Goal: Task Accomplishment & Management: Complete application form

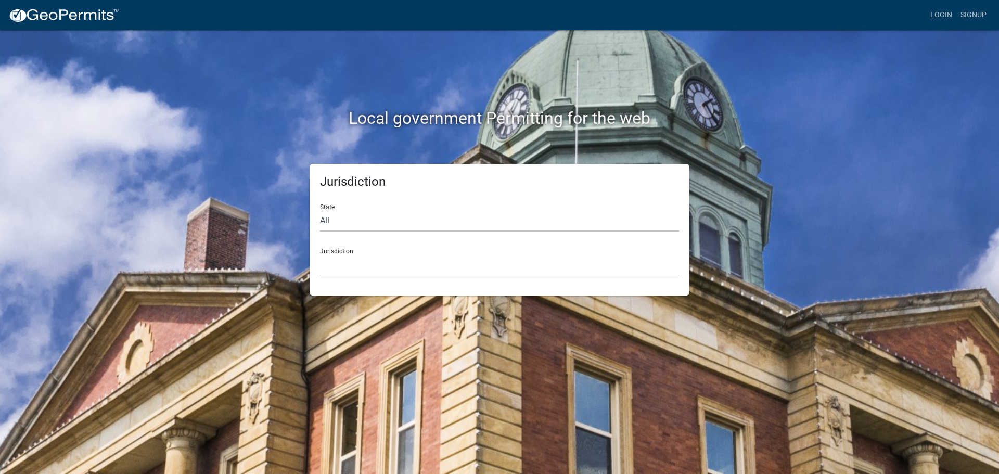
click at [362, 224] on select "All Colorado Georgia Indiana Iowa Kansas Minnesota Ohio South Carolina Wisconsin" at bounding box center [499, 220] width 359 height 21
select select "[US_STATE]"
click at [320, 210] on select "All Colorado Georgia Indiana Iowa Kansas Minnesota Ohio South Carolina Wisconsin" at bounding box center [499, 220] width 359 height 21
click at [339, 262] on select "Boone County, Iowa Butler County, Iowa Cerro Gordo County, Iowa City of Harlan,…" at bounding box center [499, 264] width 359 height 21
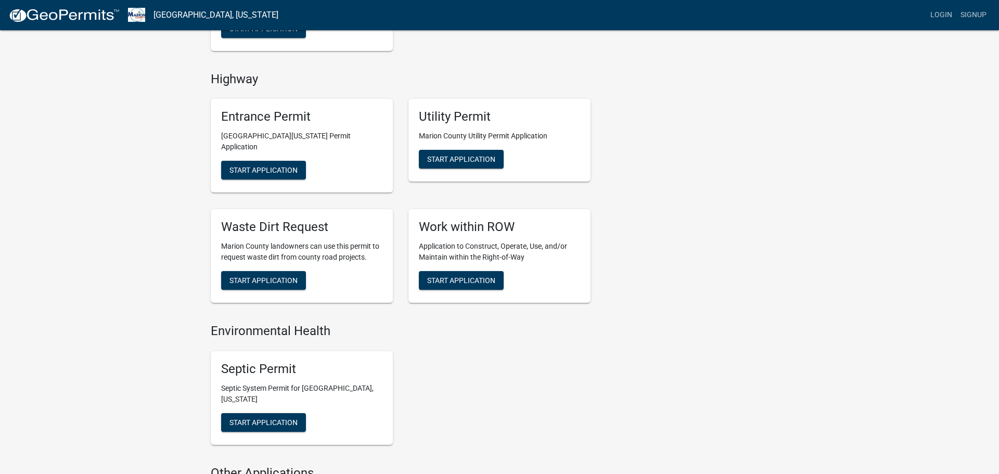
scroll to position [466, 0]
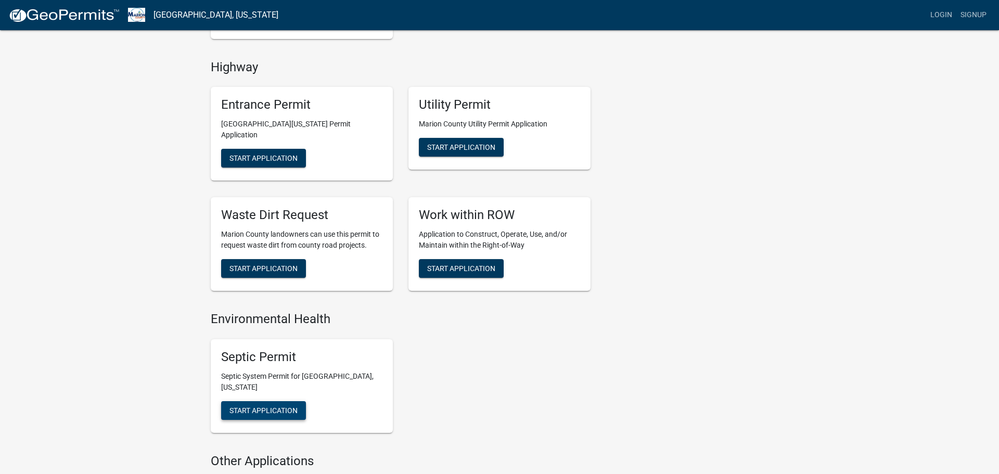
click at [257, 406] on span "Start Application" at bounding box center [263, 410] width 68 height 8
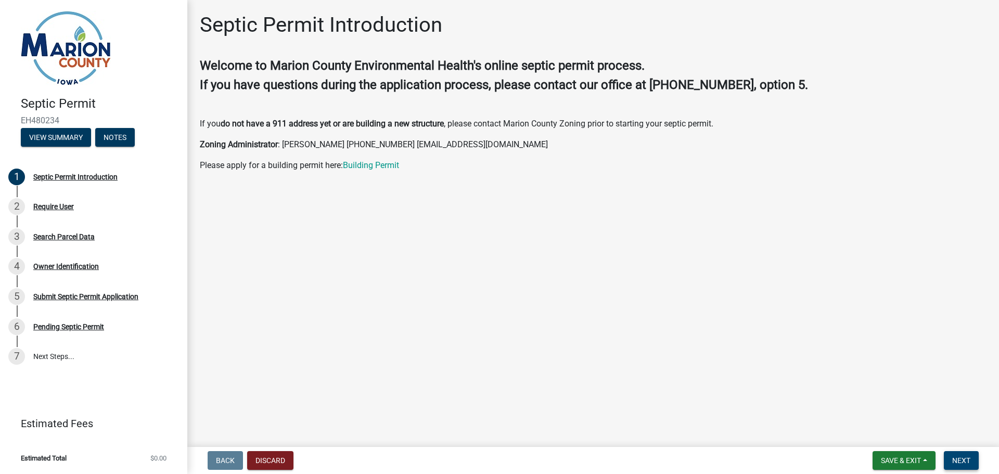
click at [951, 465] on button "Next" at bounding box center [961, 460] width 35 height 19
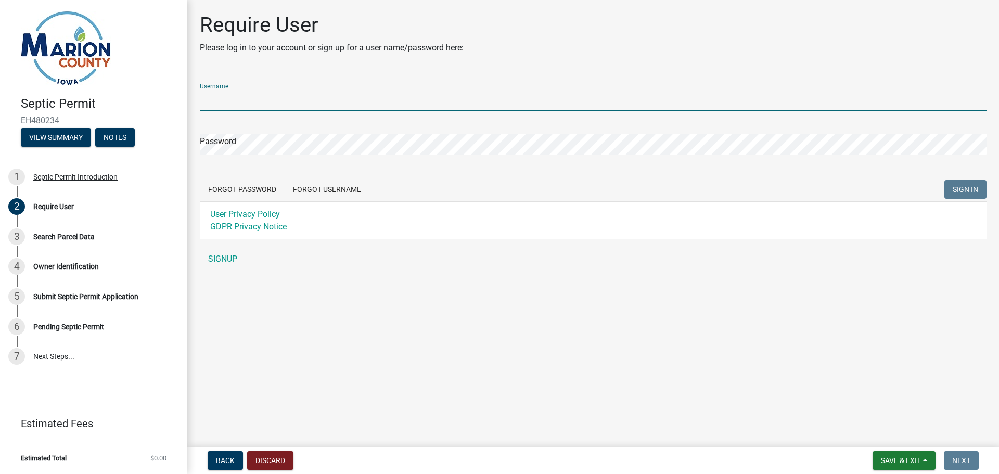
click at [243, 104] on input "Username" at bounding box center [593, 99] width 787 height 21
type input "BenLantz1"
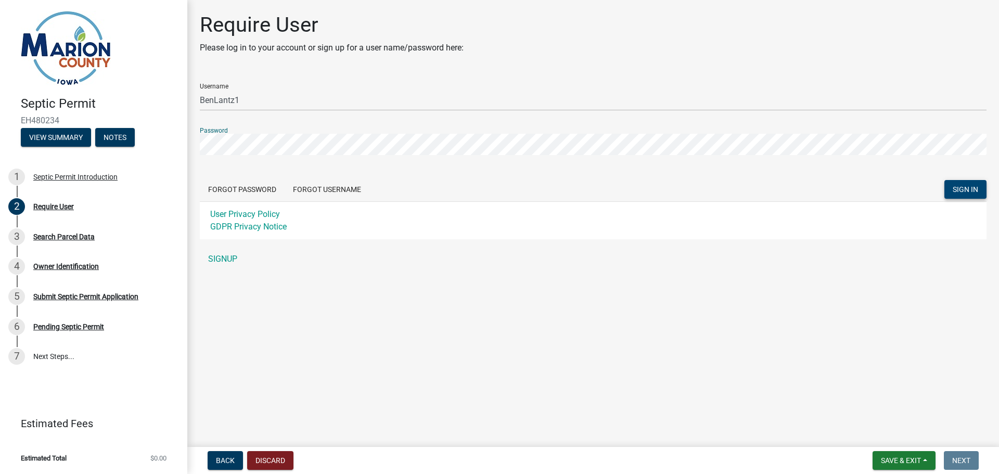
click at [972, 190] on span "SIGN IN" at bounding box center [964, 189] width 25 height 8
click at [222, 257] on link "SIGNUP" at bounding box center [593, 259] width 787 height 21
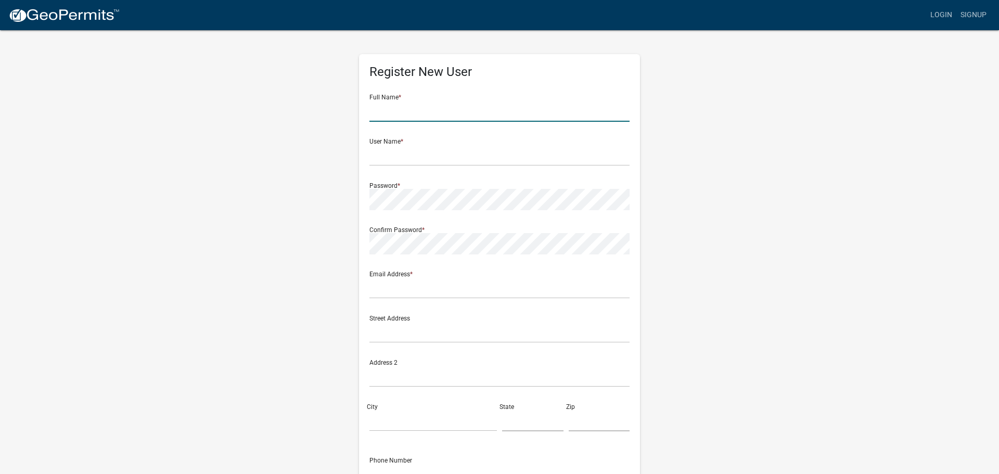
click at [456, 116] on input "text" at bounding box center [499, 110] width 260 height 21
type input "Mid North Property Management"
type input "southeastia@midnorthproperties.com"
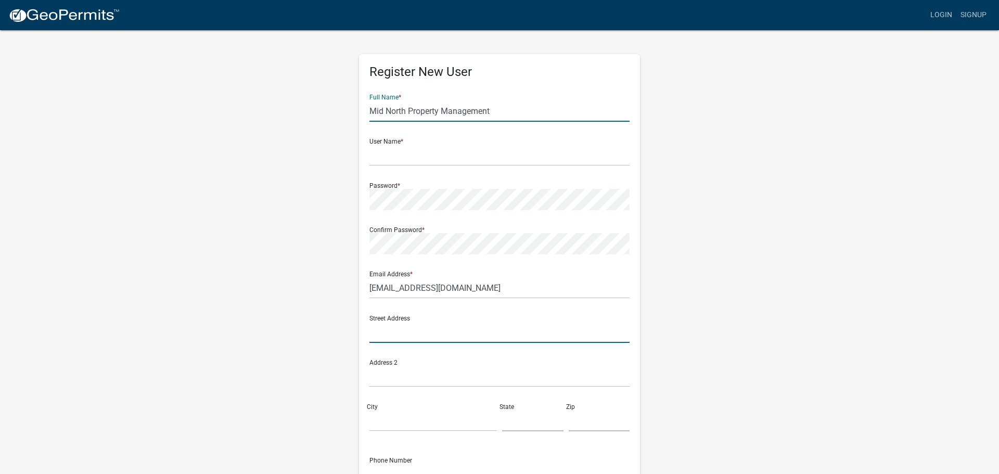
type input "PO box 364"
type input "Pella"
type input "[US_STATE]"
type input "50219"
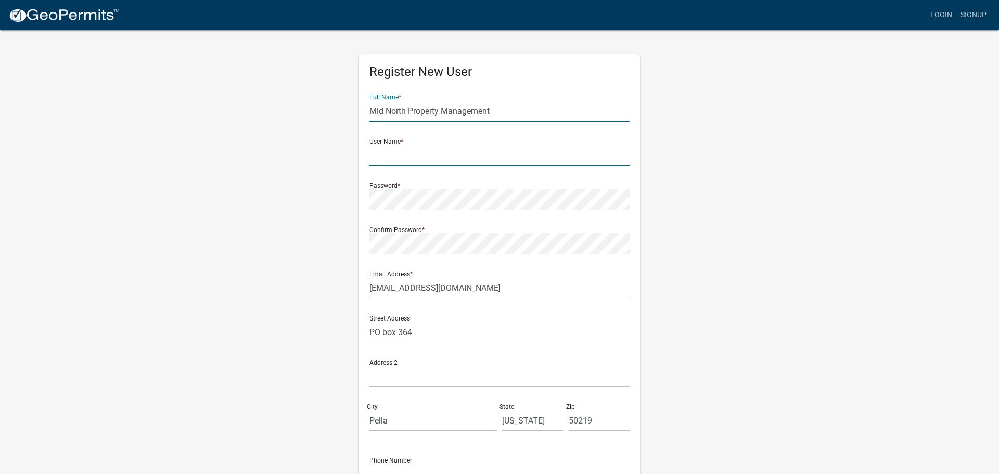
click at [436, 162] on input "text" at bounding box center [499, 155] width 260 height 21
type input "midnorthproperties"
click at [357, 177] on div "Register New User Full Name * Mid North Property Management User Name * midnort…" at bounding box center [499, 307] width 296 height 557
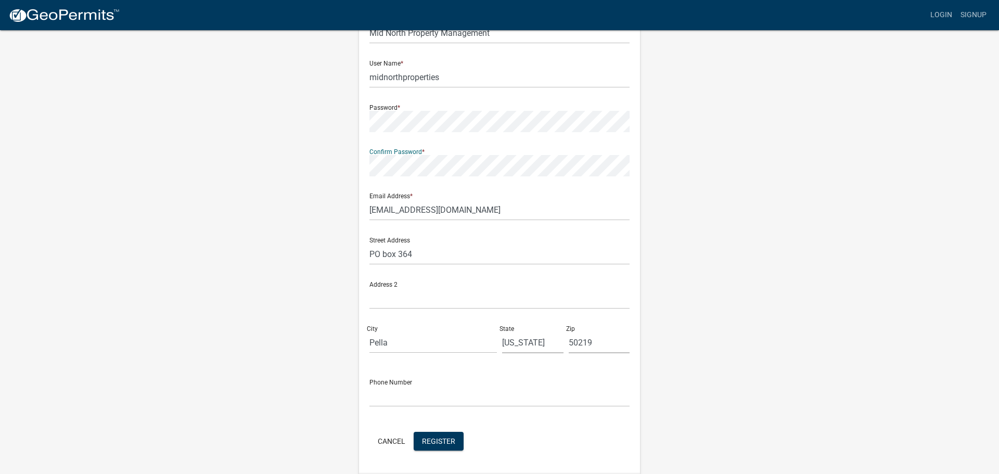
scroll to position [112, 0]
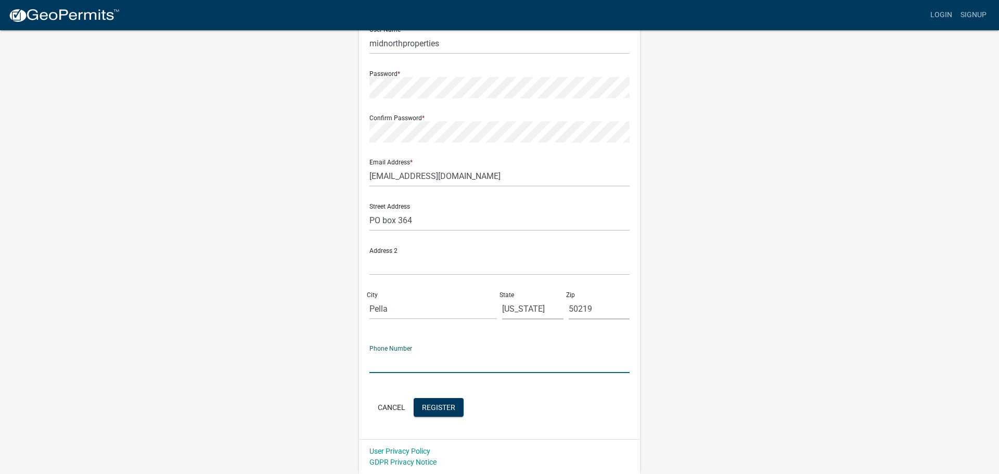
click at [407, 364] on input "text" at bounding box center [499, 362] width 260 height 21
type input "(641) 629-1954"
click at [436, 410] on span "Register" at bounding box center [438, 407] width 33 height 8
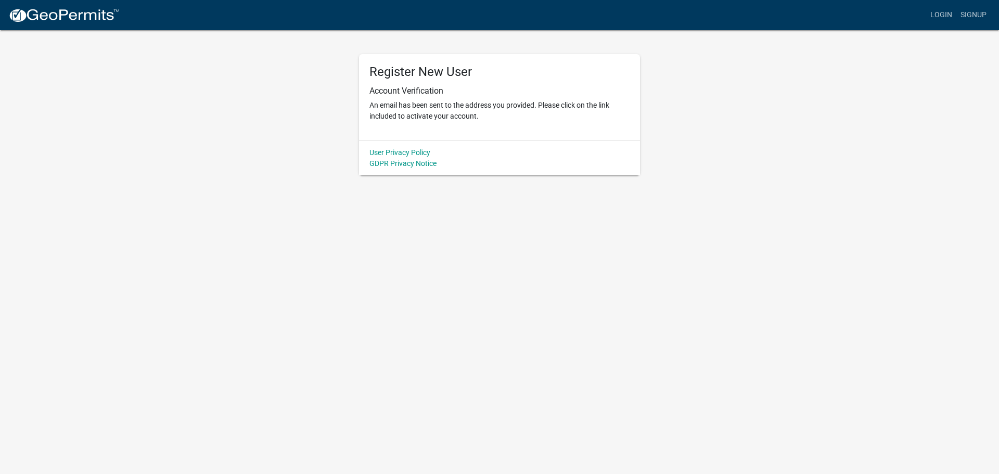
scroll to position [0, 0]
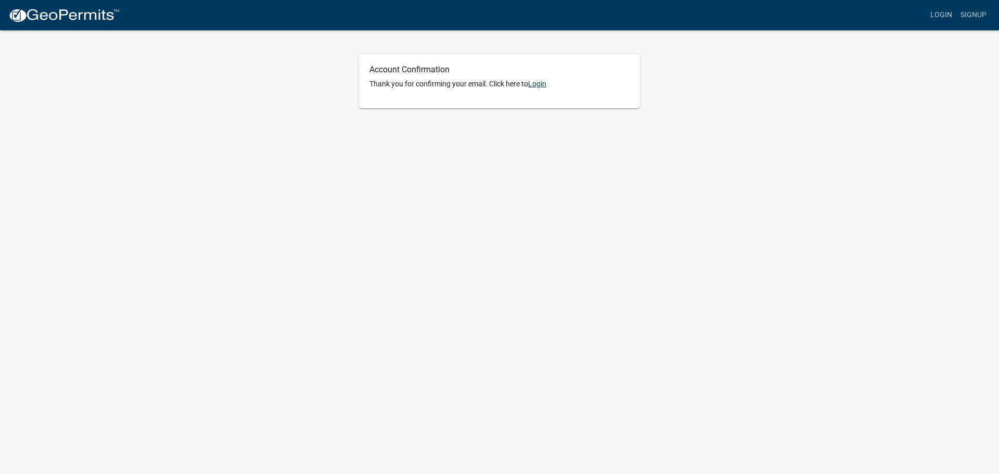
click at [542, 85] on link "Login" at bounding box center [537, 84] width 18 height 8
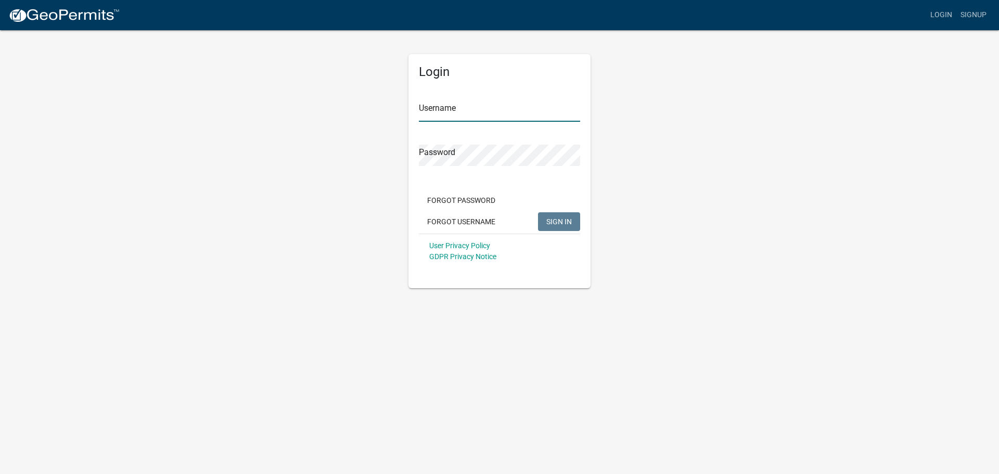
type input "midnorthproperties"
click at [552, 217] on button "SIGN IN" at bounding box center [559, 221] width 42 height 19
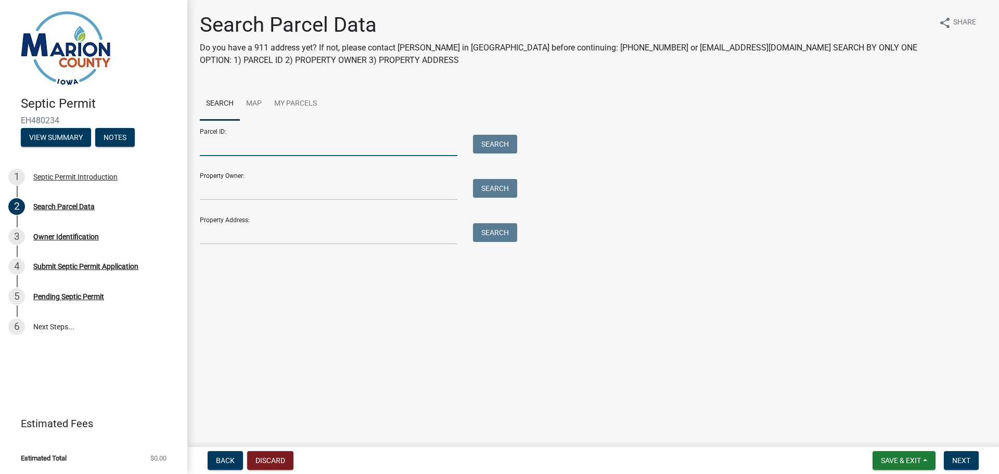
click at [226, 147] on input "Parcel ID:" at bounding box center [328, 145] width 257 height 21
click at [258, 230] on input "Property Address:" at bounding box center [328, 233] width 257 height 21
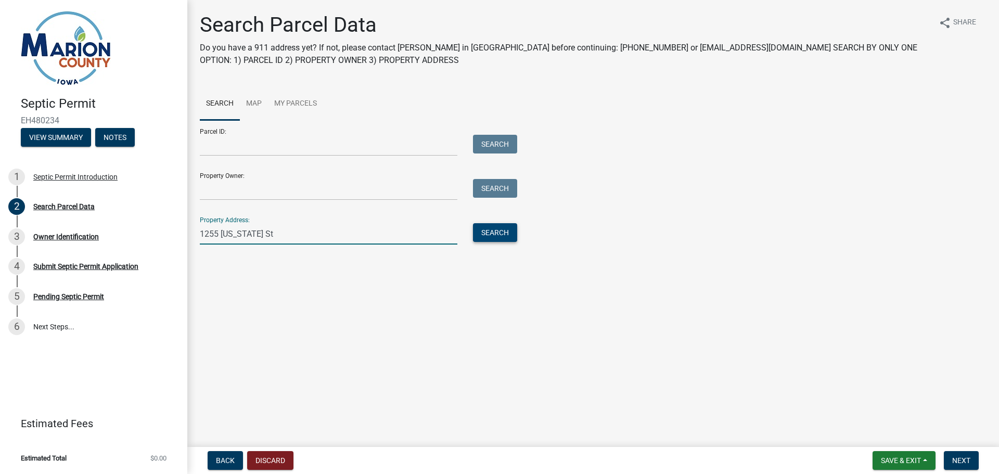
type input "1255 [US_STATE] St"
click at [496, 234] on button "Search" at bounding box center [495, 232] width 44 height 19
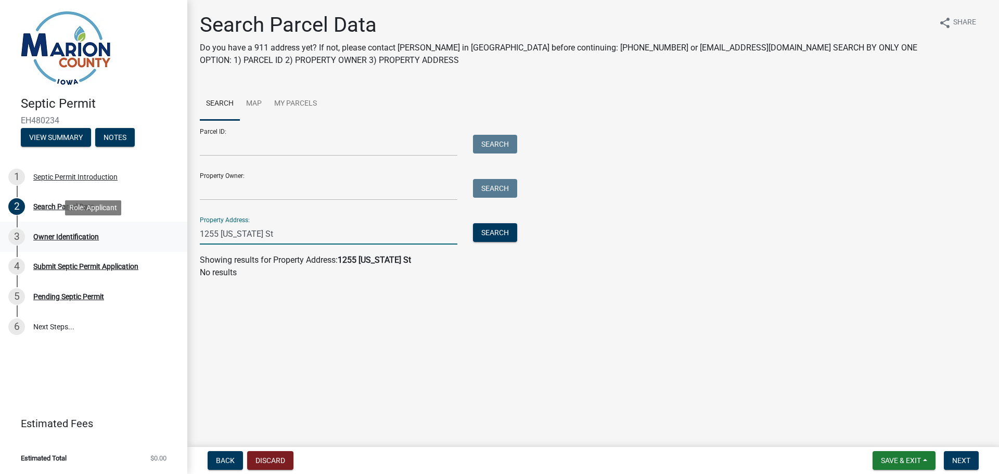
drag, startPoint x: 271, startPoint y: 237, endPoint x: 174, endPoint y: 230, distance: 97.5
click at [174, 230] on div "Septic Permit EH480234 View Summary Notes 1 Septic Permit Introduction 2 Search…" at bounding box center [499, 237] width 999 height 474
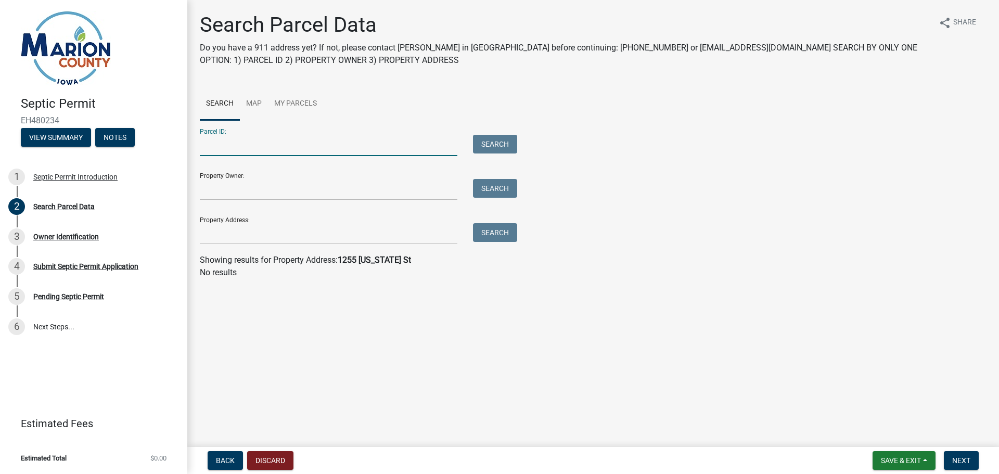
click at [308, 142] on input "Parcel ID:" at bounding box center [328, 145] width 257 height 21
paste input "1255101100"
type input "1255101100"
click at [488, 143] on button "Search" at bounding box center [495, 144] width 44 height 19
click at [496, 142] on button "Search" at bounding box center [495, 144] width 44 height 19
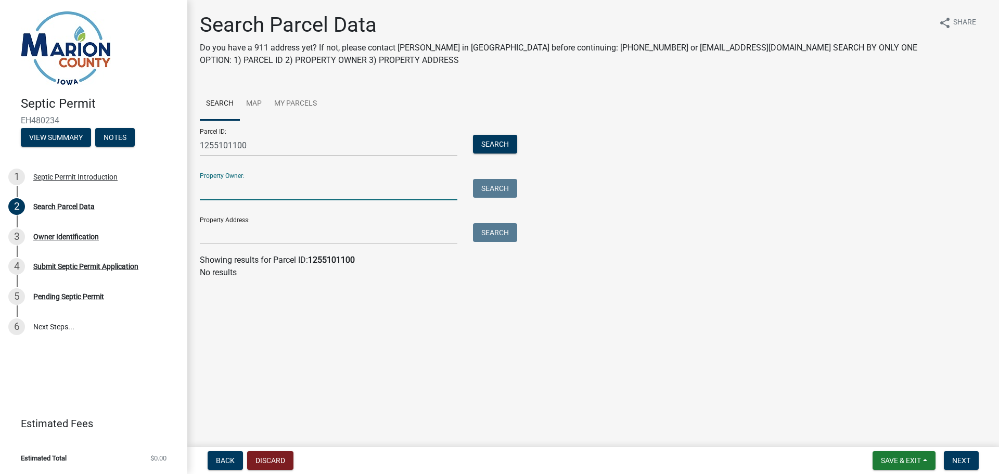
click at [283, 187] on input "Property Owner:" at bounding box center [328, 189] width 257 height 21
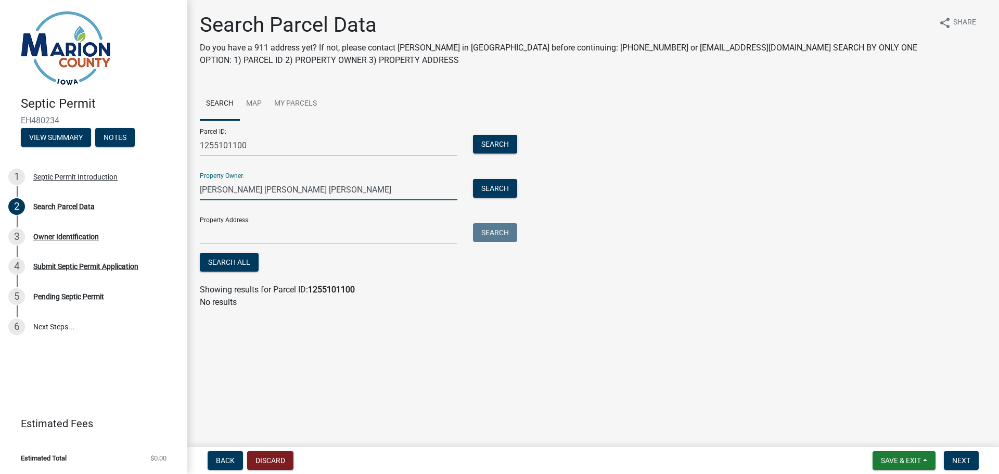
type input "[PERSON_NAME] [PERSON_NAME] [PERSON_NAME]"
click at [256, 236] on input "Property Address:" at bounding box center [328, 233] width 257 height 21
type input "1255 [US_STATE] St"
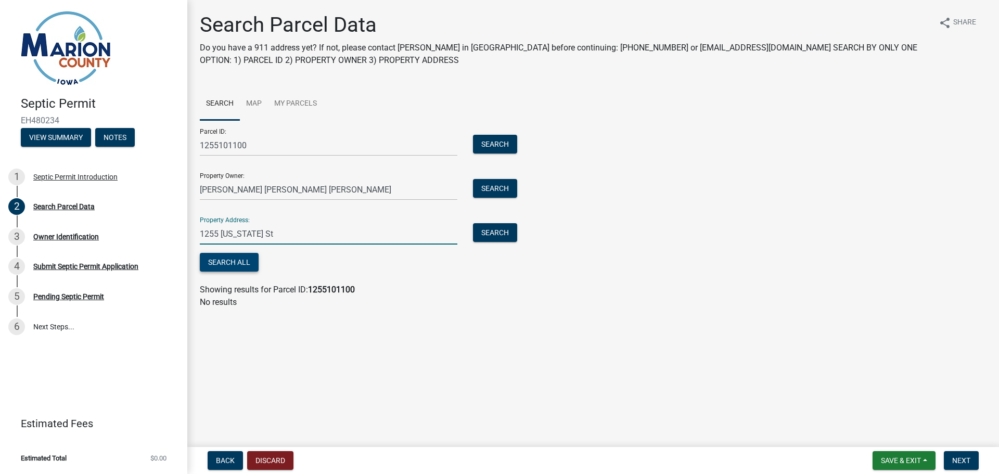
click at [218, 256] on button "Search All" at bounding box center [229, 262] width 59 height 19
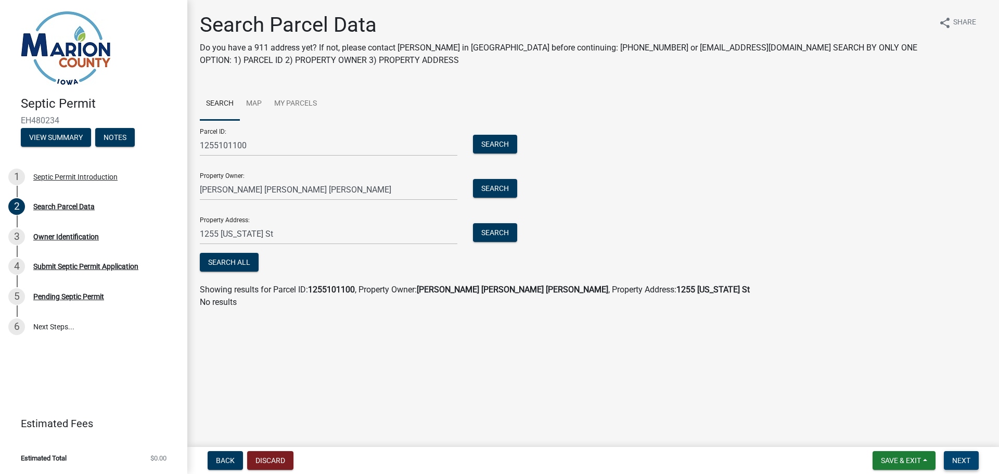
click at [973, 459] on button "Next" at bounding box center [961, 460] width 35 height 19
click at [295, 262] on span "Getting Parcel Geometry" at bounding box center [304, 263] width 91 height 10
click at [312, 101] on link "My Parcels" at bounding box center [295, 103] width 55 height 33
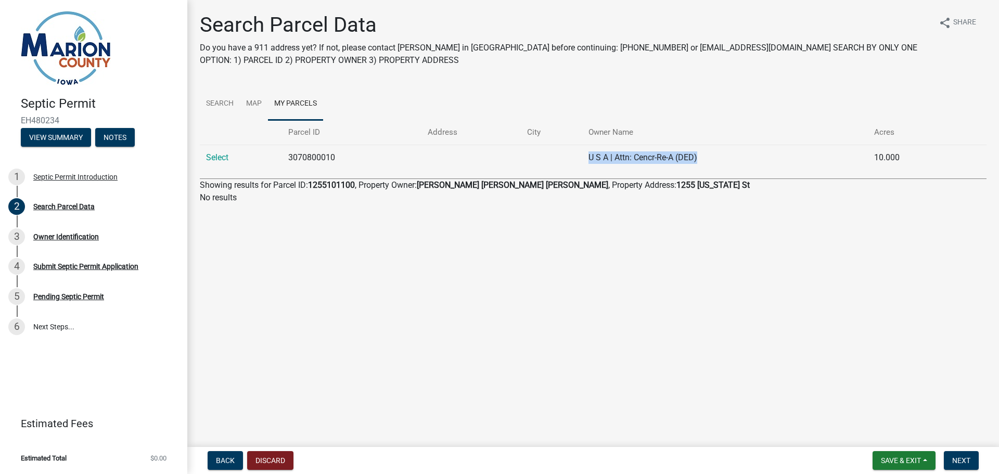
drag, startPoint x: 630, startPoint y: 160, endPoint x: 771, endPoint y: 158, distance: 141.0
click at [771, 158] on td "U S A | Attn: Cencr-Re-A (DED)" at bounding box center [725, 157] width 286 height 25
click at [292, 295] on main "Search Parcel Data Do you have a 911 address yet? If not, please contact [PERSO…" at bounding box center [592, 221] width 811 height 443
click at [255, 100] on link "Map" at bounding box center [254, 103] width 28 height 33
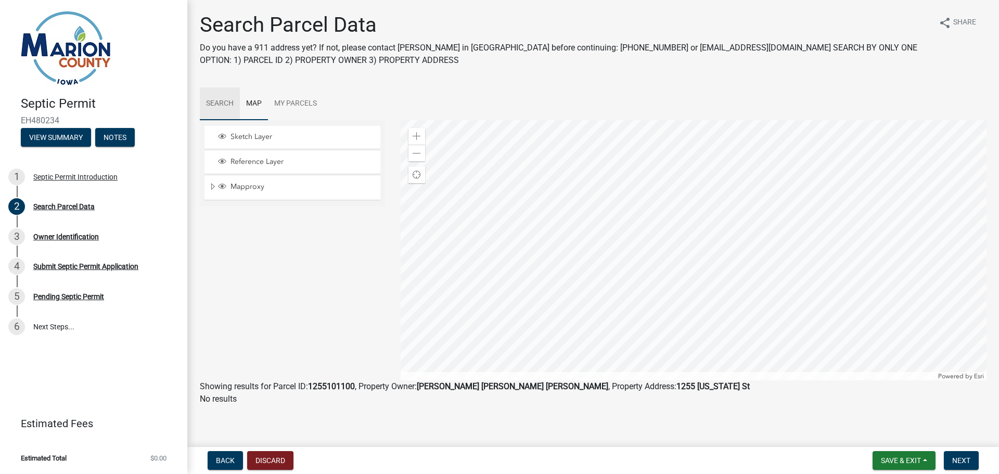
click at [220, 106] on link "Search" at bounding box center [220, 103] width 40 height 33
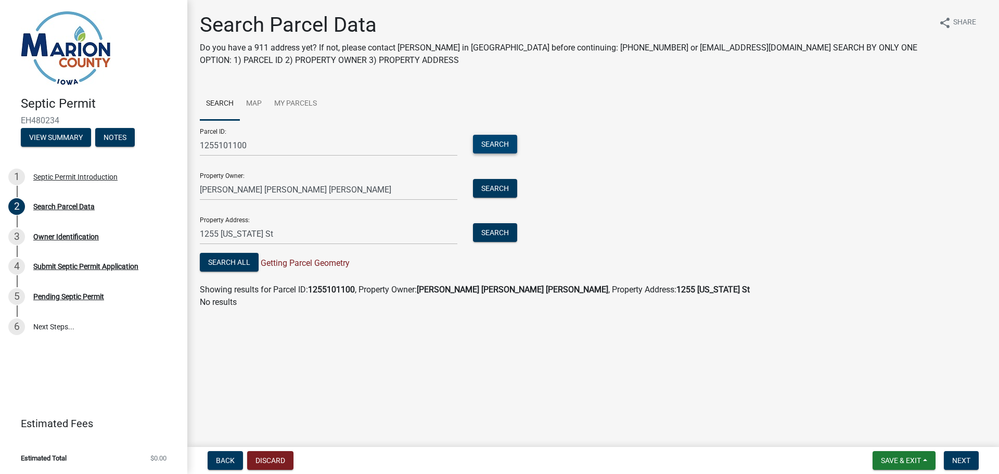
click at [501, 141] on button "Search" at bounding box center [495, 144] width 44 height 19
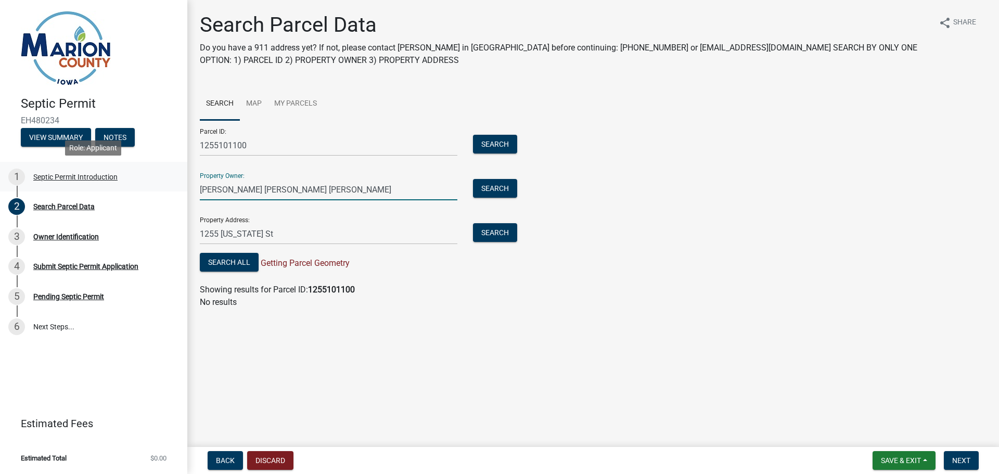
drag, startPoint x: 386, startPoint y: 189, endPoint x: 37, endPoint y: 186, distance: 349.6
click at [47, 184] on div "Septic Permit EH480234 View Summary Notes 1 Septic Permit Introduction 2 Search…" at bounding box center [499, 237] width 999 height 474
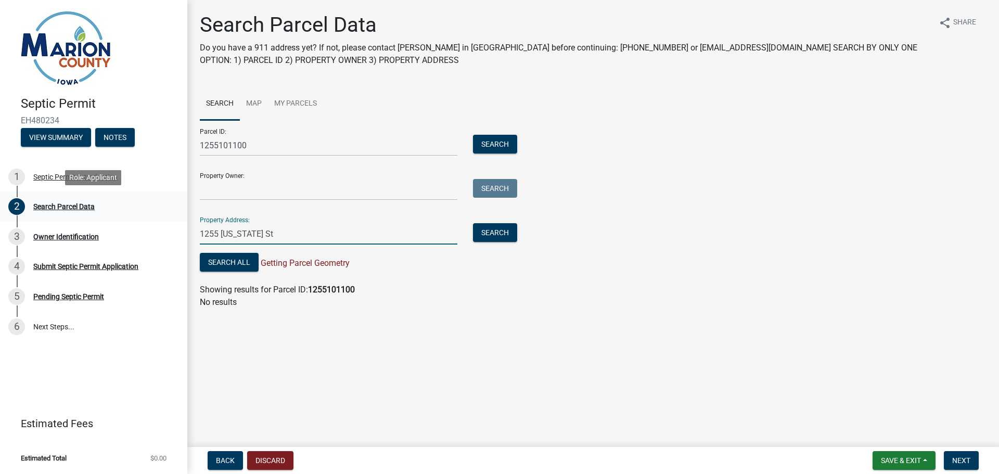
drag, startPoint x: 302, startPoint y: 240, endPoint x: 69, endPoint y: 217, distance: 233.6
click at [71, 218] on div "Septic Permit EH480234 View Summary Notes 1 Septic Permit Introduction 2 Search…" at bounding box center [499, 237] width 999 height 474
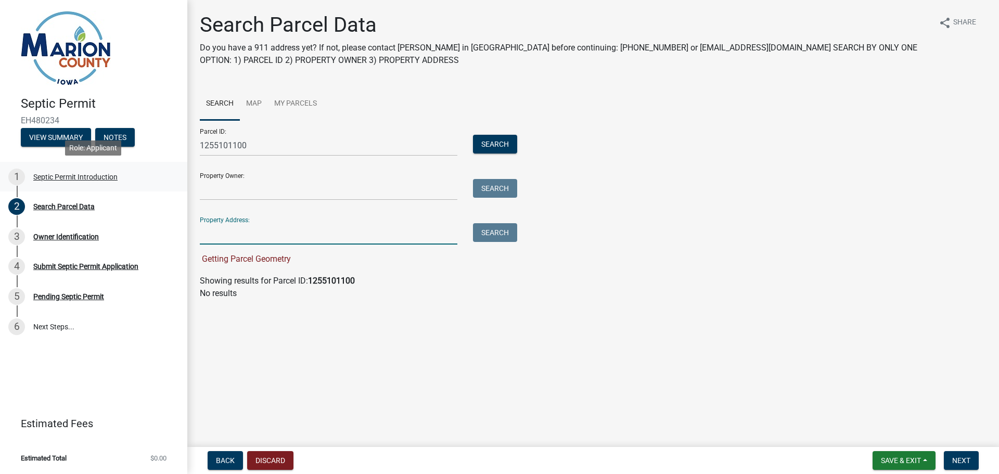
click at [65, 169] on div "1 Septic Permit Introduction" at bounding box center [89, 177] width 162 height 17
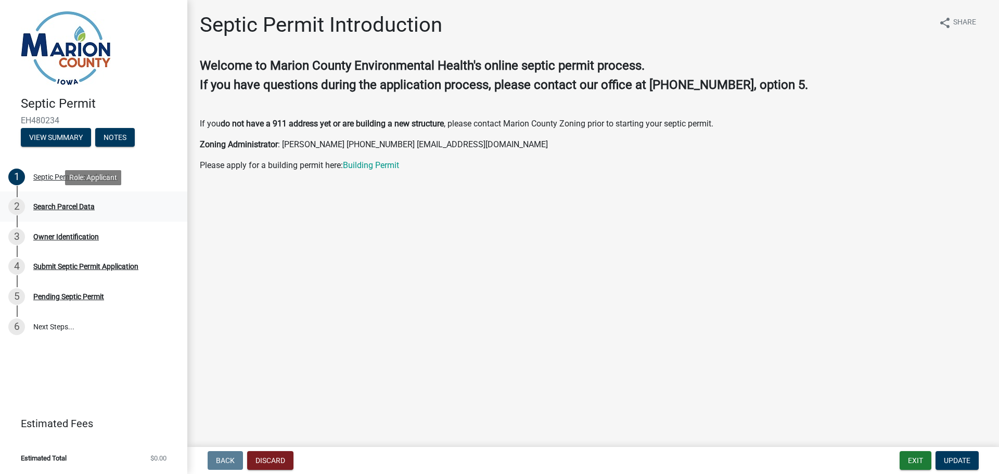
click at [76, 211] on div "2 Search Parcel Data" at bounding box center [89, 206] width 162 height 17
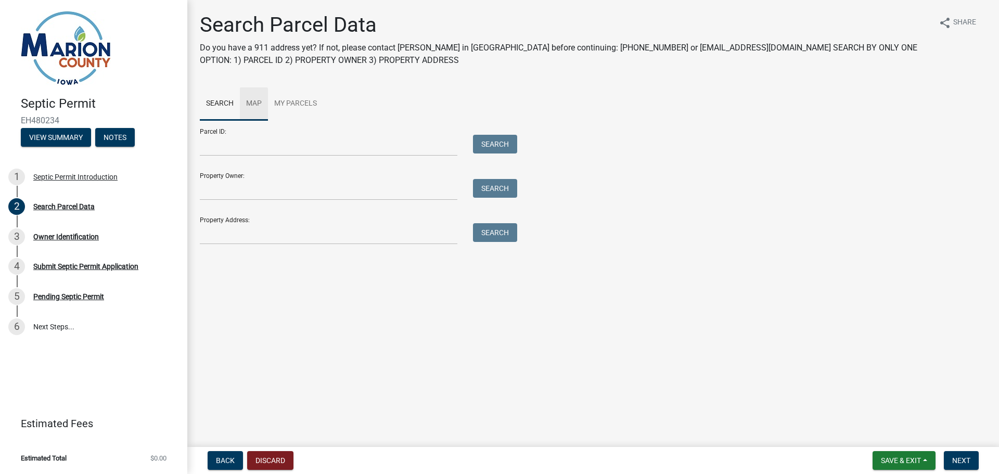
click at [248, 104] on link "Map" at bounding box center [254, 103] width 28 height 33
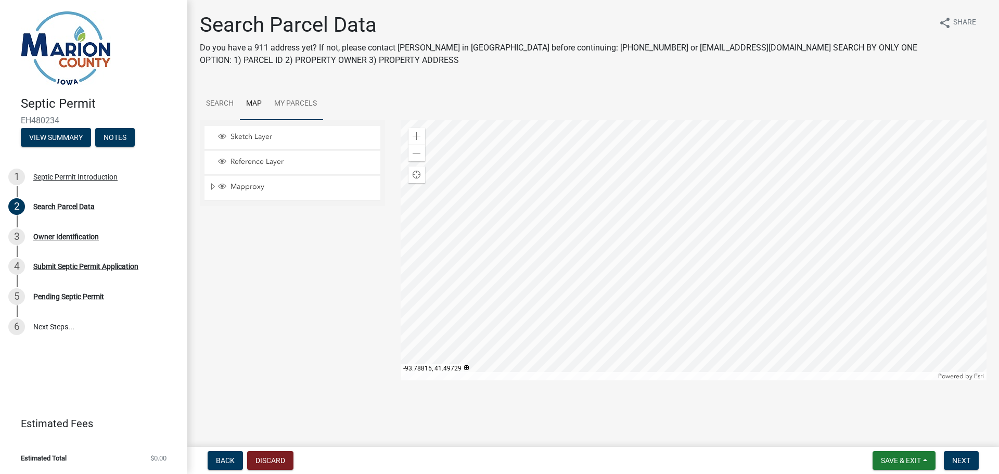
click at [295, 106] on link "My Parcels" at bounding box center [295, 103] width 55 height 33
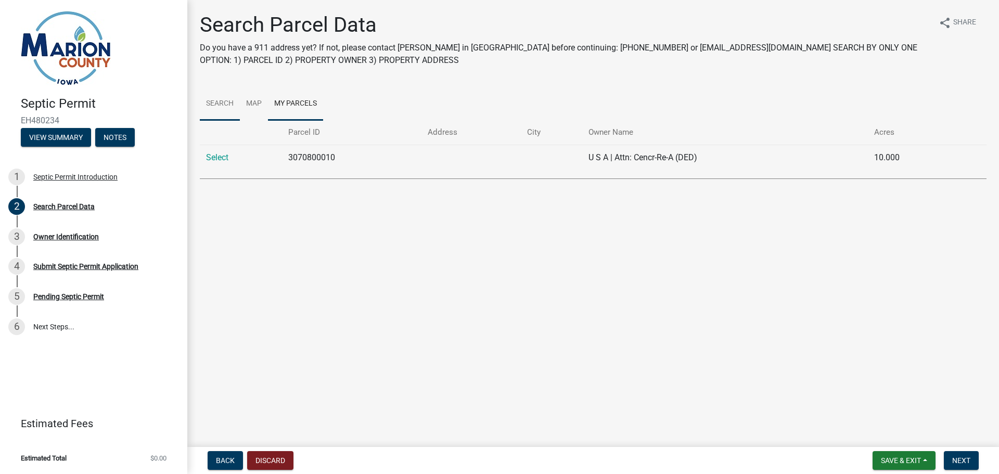
click at [221, 103] on link "Search" at bounding box center [220, 103] width 40 height 33
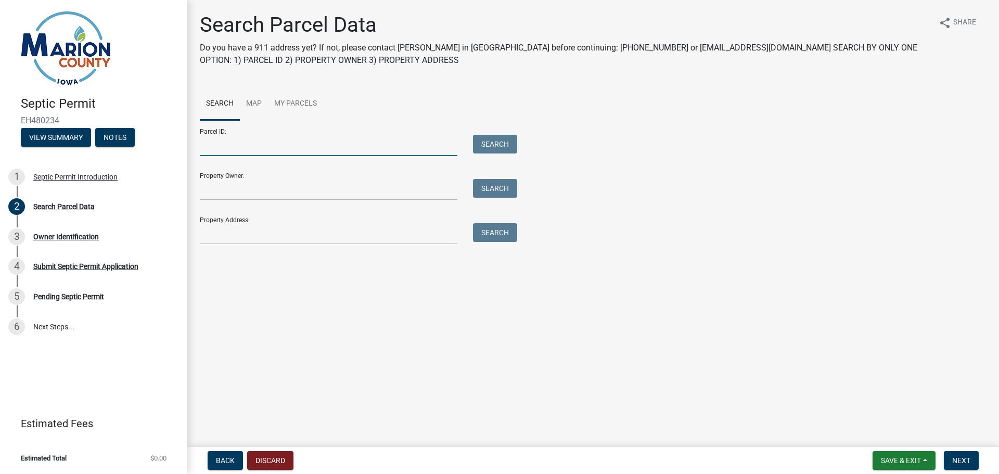
click at [289, 150] on input "Parcel ID:" at bounding box center [328, 145] width 257 height 21
click at [356, 140] on input "Parcel ID:" at bounding box center [328, 145] width 257 height 21
paste input "1255101100"
type input "1255101100"
click at [485, 144] on button "Search" at bounding box center [495, 144] width 44 height 19
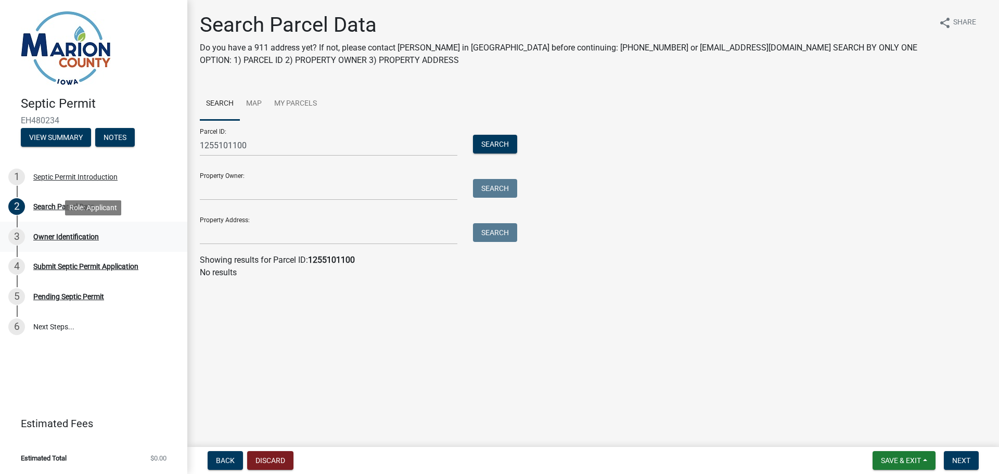
click at [82, 238] on div "Owner Identification" at bounding box center [66, 236] width 66 height 7
click at [81, 236] on div "Owner Identification" at bounding box center [66, 236] width 66 height 7
click at [55, 200] on div "2 Search Parcel Data" at bounding box center [89, 206] width 162 height 17
click at [51, 180] on div "Septic Permit Introduction" at bounding box center [75, 176] width 84 height 7
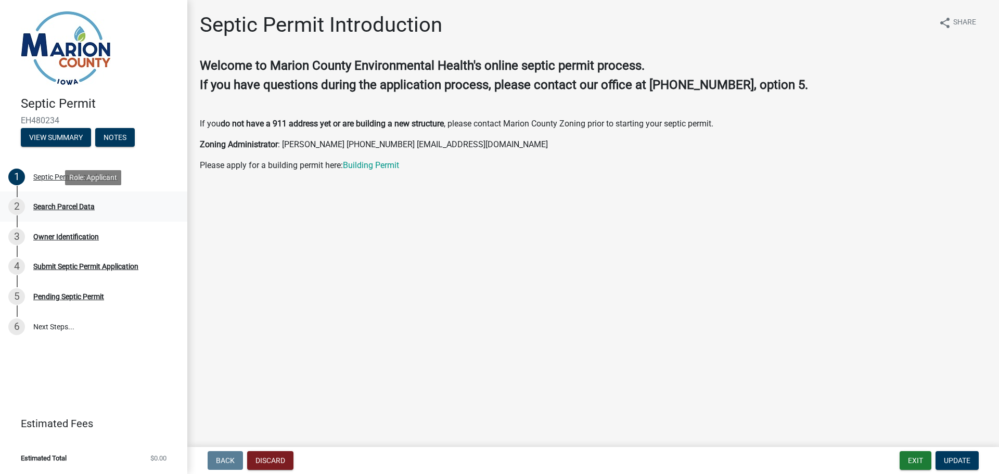
drag, startPoint x: 35, startPoint y: 199, endPoint x: 19, endPoint y: 201, distance: 16.3
click at [20, 201] on div "2 Search Parcel Data" at bounding box center [89, 206] width 162 height 17
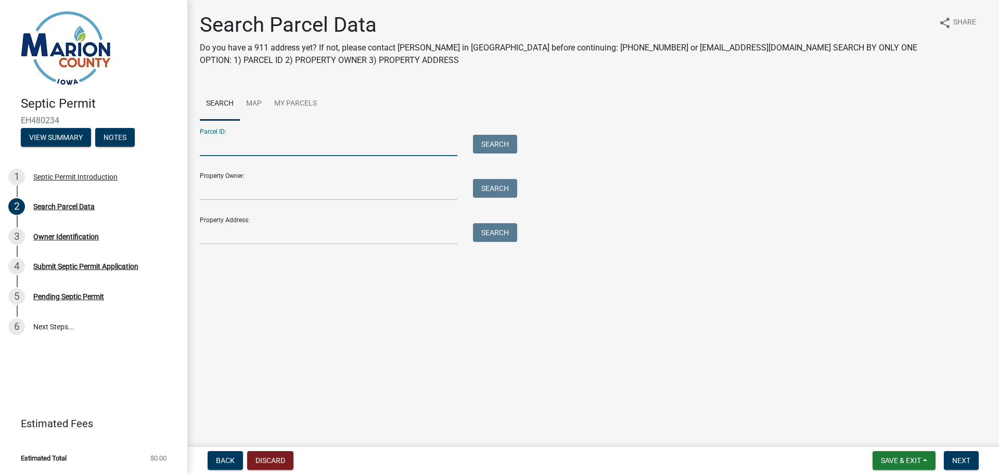
click at [303, 147] on input "Parcel ID:" at bounding box center [328, 145] width 257 height 21
paste input "1255101100"
type input "1255101100"
click at [493, 147] on button "Search" at bounding box center [495, 144] width 44 height 19
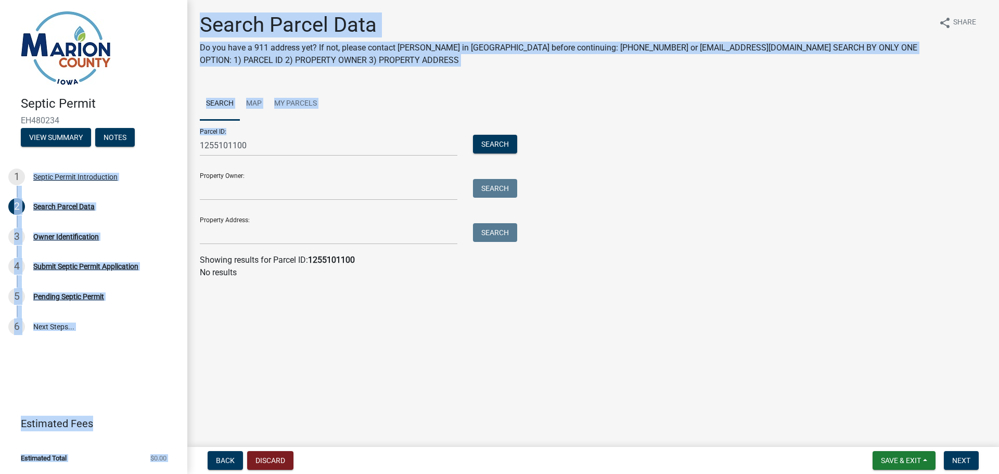
drag, startPoint x: 325, startPoint y: 127, endPoint x: 177, endPoint y: 140, distance: 148.3
click at [176, 138] on div "Septic Permit EH480234 View Summary Notes 1 Septic Permit Introduction 2 Search…" at bounding box center [499, 237] width 999 height 474
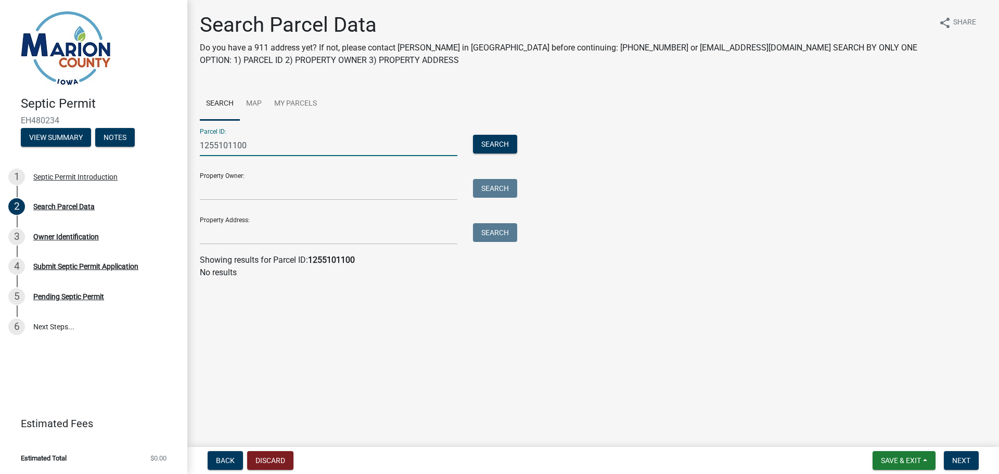
drag, startPoint x: 288, startPoint y: 147, endPoint x: 165, endPoint y: 141, distance: 122.9
click at [169, 141] on div "Septic Permit EH480234 View Summary Notes 1 Septic Permit Introduction 2 Search…" at bounding box center [499, 237] width 999 height 474
click at [230, 239] on input "Property Address:" at bounding box center [328, 233] width 257 height 21
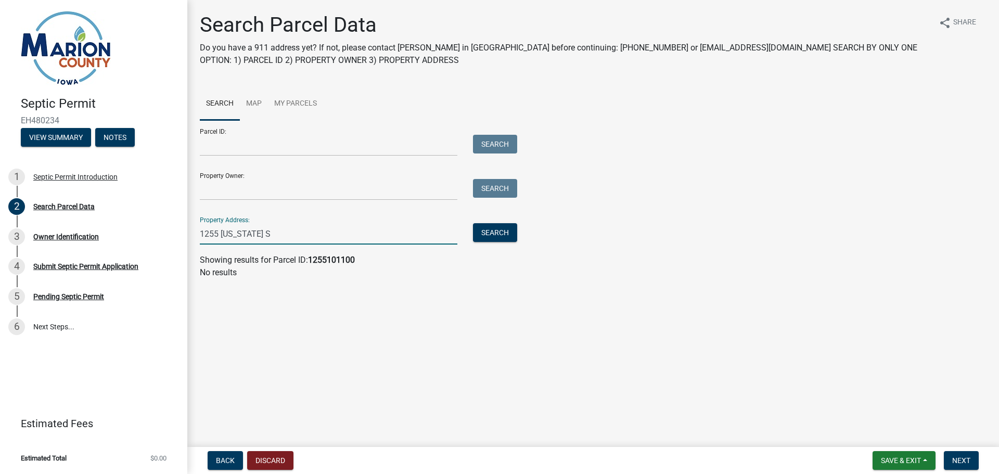
type input "1255 [US_STATE] St"
drag, startPoint x: 266, startPoint y: 236, endPoint x: 14, endPoint y: 226, distance: 252.5
click at [21, 228] on div "Septic Permit EH480234 View Summary Notes 1 Septic Permit Introduction 2 Search…" at bounding box center [499, 237] width 999 height 474
click at [239, 148] on input "Parcel ID:" at bounding box center [328, 145] width 257 height 21
click at [266, 233] on input "Property Address:" at bounding box center [328, 233] width 257 height 21
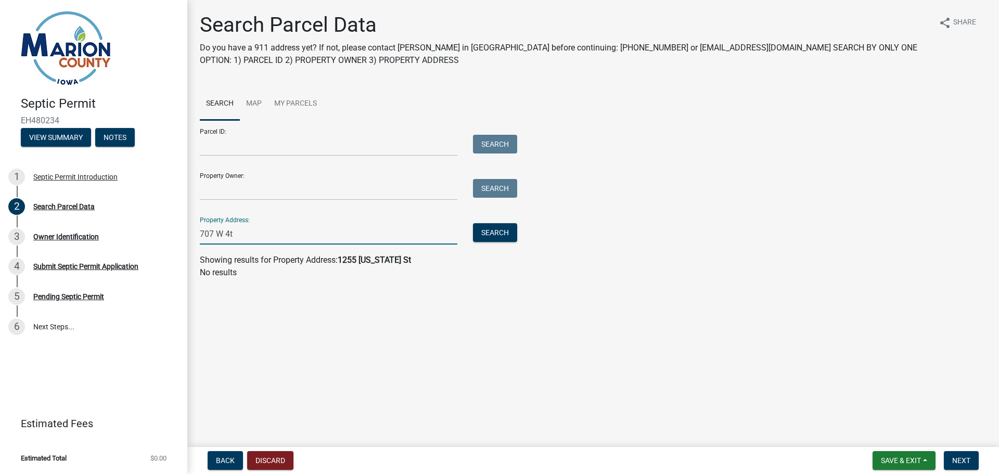
type input "707 W 4th"
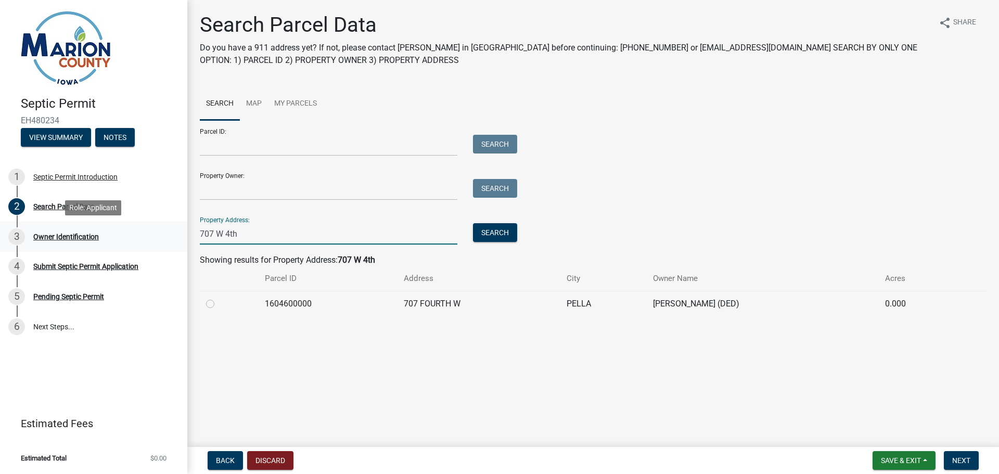
drag, startPoint x: 244, startPoint y: 234, endPoint x: 98, endPoint y: 229, distance: 146.2
click at [98, 229] on div "Septic Permit EH480234 View Summary Notes 1 Septic Permit Introduction 2 Search…" at bounding box center [499, 237] width 999 height 474
type input "1255 [US_STATE]"
click at [481, 233] on button "Search" at bounding box center [495, 232] width 44 height 19
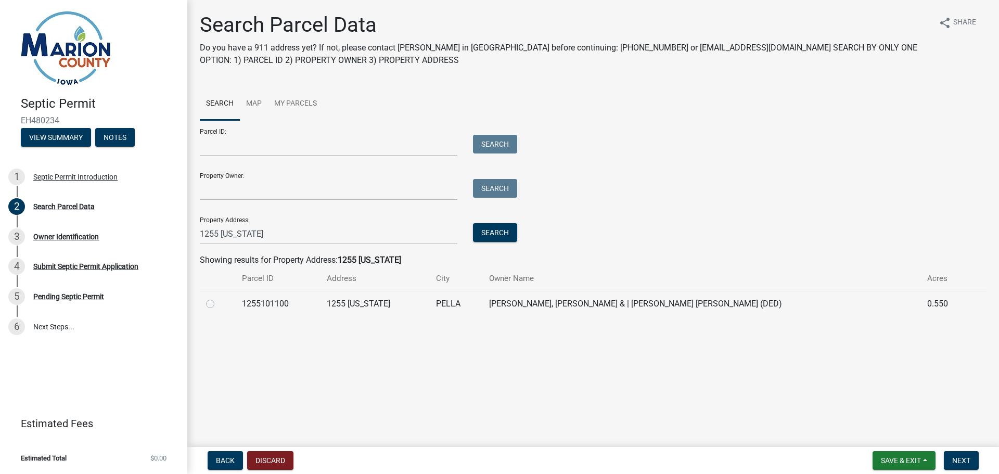
drag, startPoint x: 212, startPoint y: 306, endPoint x: 219, endPoint y: 300, distance: 8.9
click at [218, 298] on label at bounding box center [218, 298] width 0 height 0
click at [218, 304] on input "radio" at bounding box center [221, 301] width 7 height 7
radio input "true"
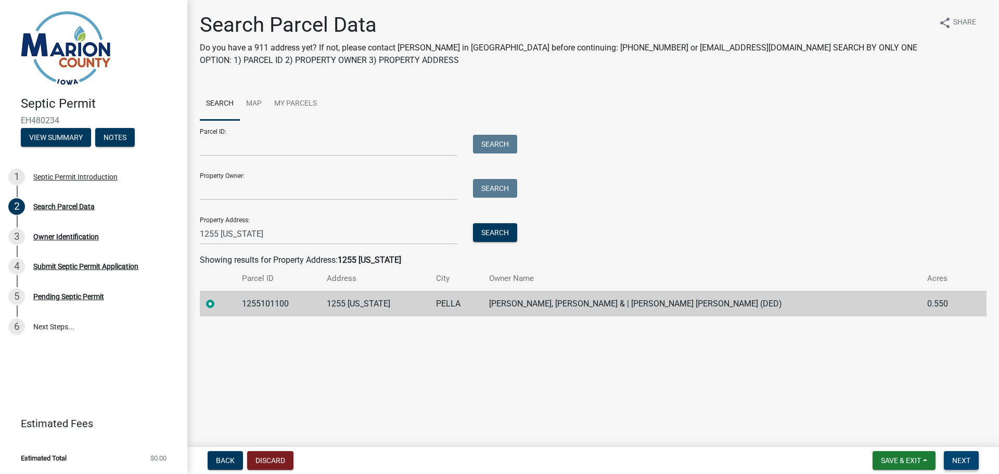
click at [952, 461] on span "Next" at bounding box center [961, 460] width 18 height 8
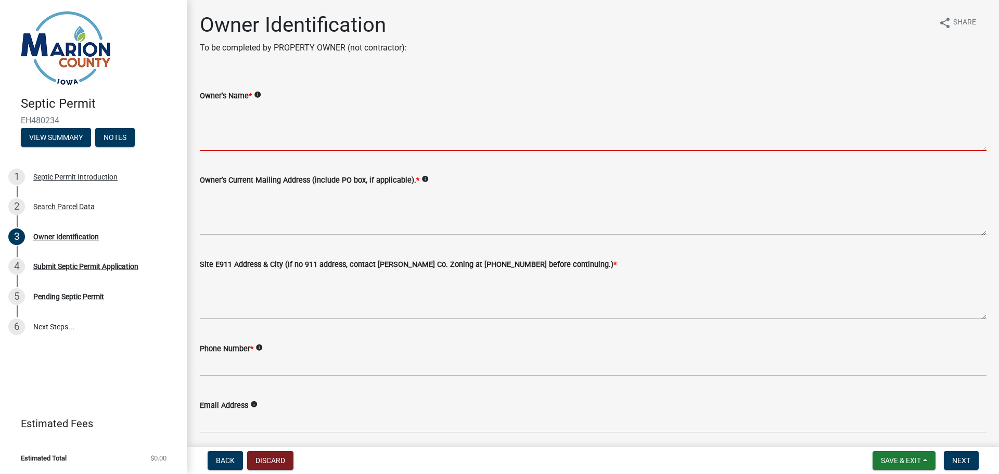
click at [302, 134] on textarea "Owner's Name *" at bounding box center [593, 126] width 787 height 49
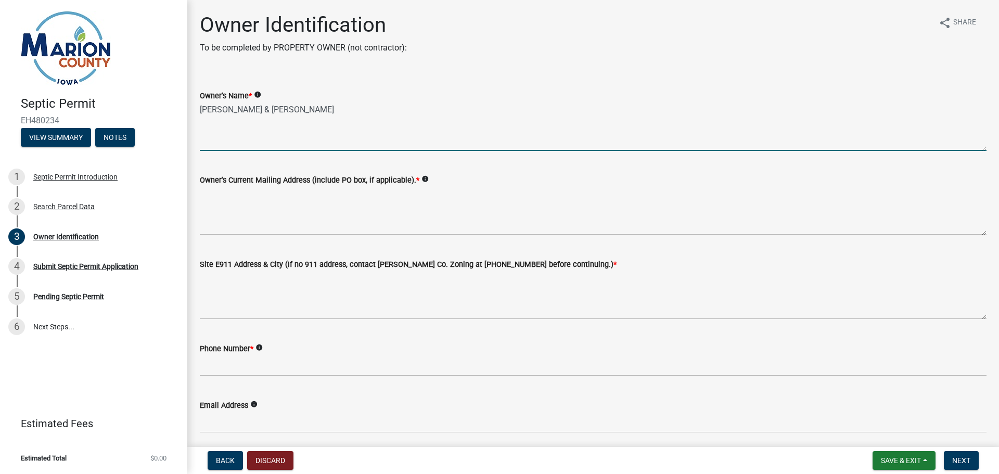
click at [260, 149] on textarea "[PERSON_NAME] & [PERSON_NAME]" at bounding box center [593, 126] width 787 height 49
type textarea "[PERSON_NAME] & [PERSON_NAME]"
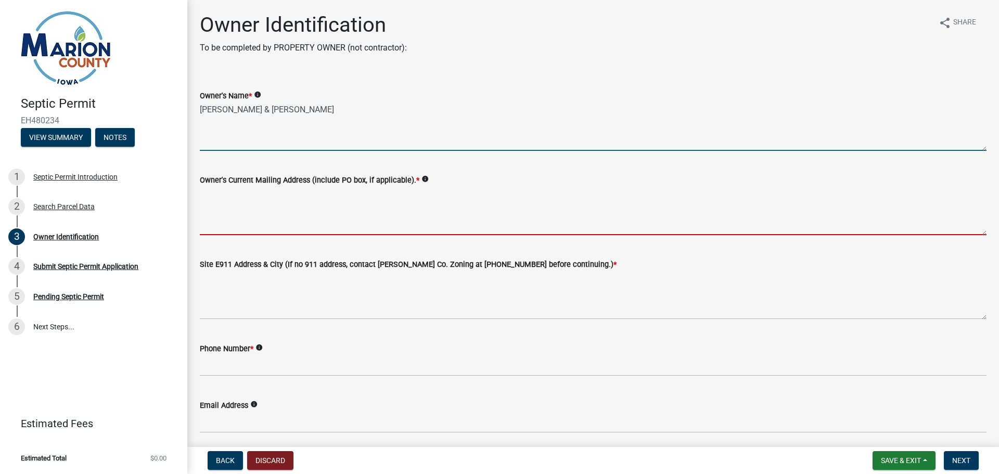
click at [231, 227] on textarea "Owner's Current Mailing Address (include PO box, if applicable). *" at bounding box center [593, 210] width 787 height 49
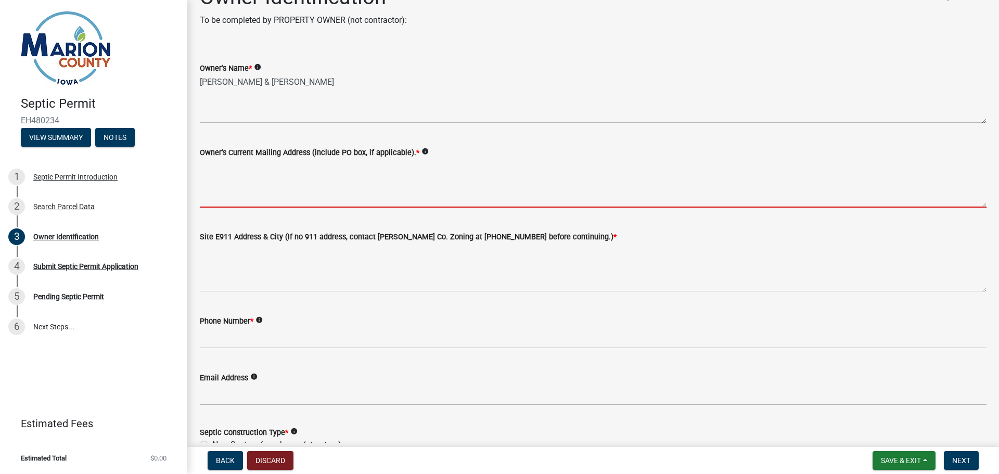
scroll to position [27, 0]
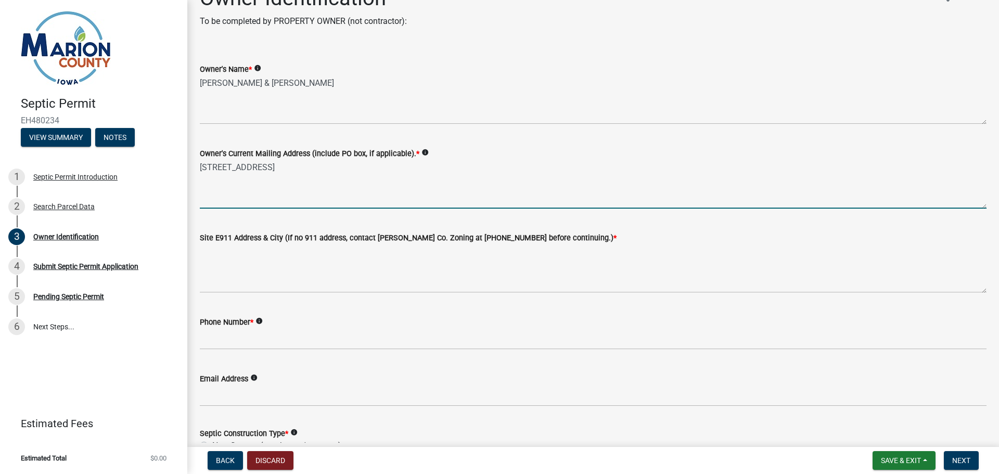
type textarea "[STREET_ADDRESS]"
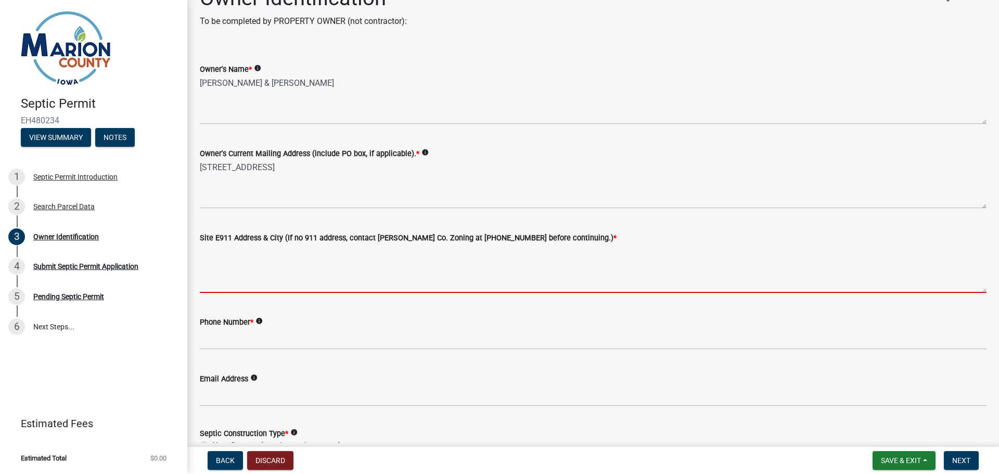
click at [511, 265] on textarea "Site E911 Address & City (If no 911 address, contact [PERSON_NAME] Co. Zoning a…" at bounding box center [593, 268] width 787 height 49
click at [216, 274] on textarea "Site E911 Address & City (If no 911 address, contact [PERSON_NAME] Co. Zoning a…" at bounding box center [593, 268] width 787 height 49
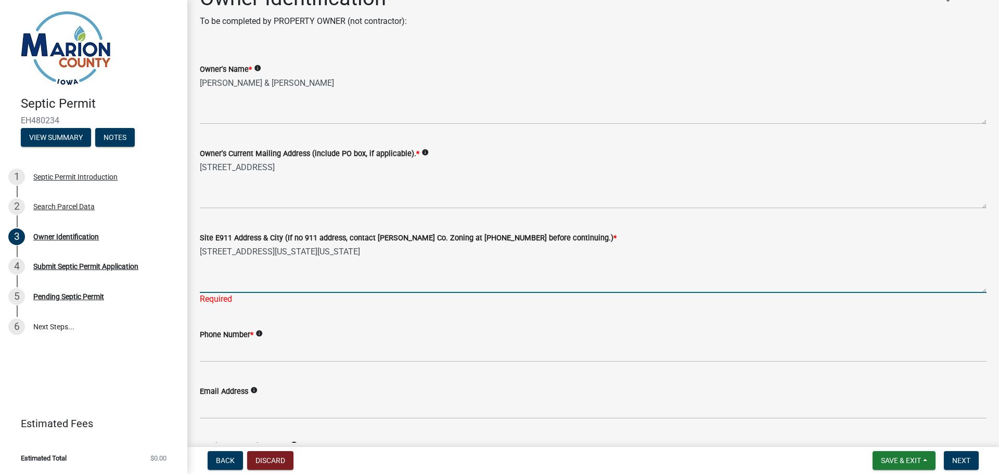
click at [230, 284] on textarea "[STREET_ADDRESS][US_STATE][US_STATE]" at bounding box center [593, 268] width 787 height 49
click at [350, 285] on textarea "[STREET_ADDRESS][US_STATE][US_STATE]" at bounding box center [593, 268] width 787 height 49
drag, startPoint x: 324, startPoint y: 244, endPoint x: 306, endPoint y: 247, distance: 18.4
click at [313, 247] on textarea "[STREET_ADDRESS][US_STATE][US_STATE]" at bounding box center [593, 268] width 787 height 49
type textarea "[STREET_ADDRESS][US_STATE][US_STATE]"
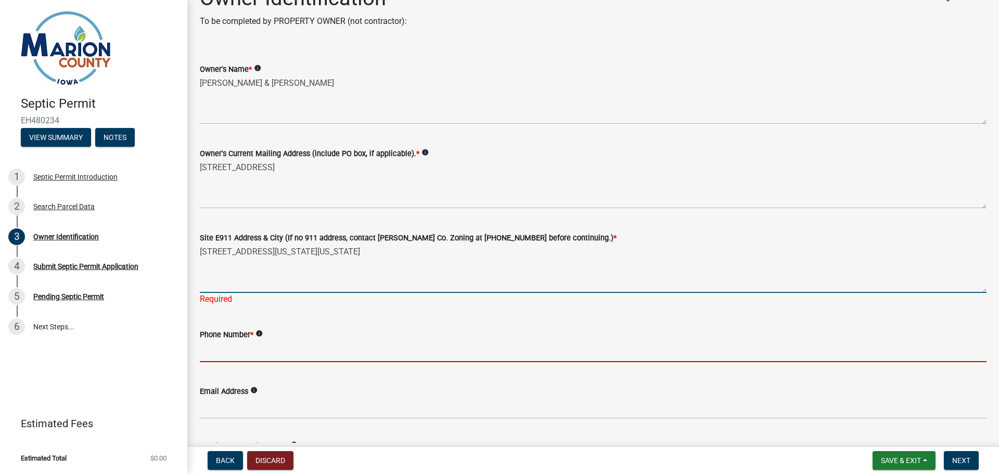
click at [286, 354] on wm-data-entity-input "Phone Number * info" at bounding box center [593, 342] width 787 height 57
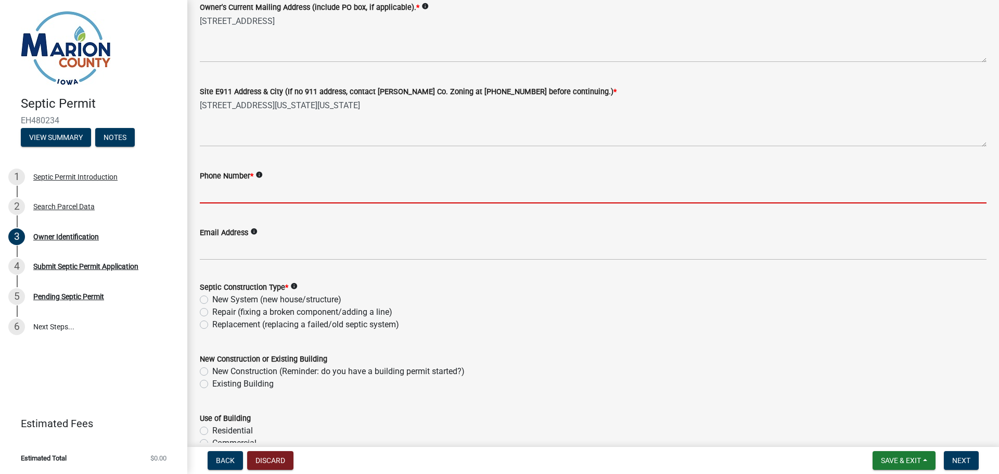
scroll to position [201, 0]
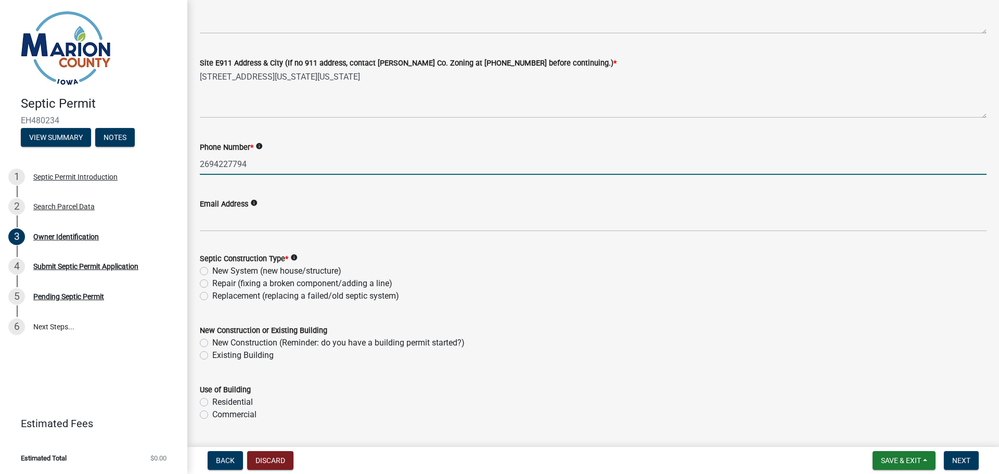
type input "2694227794"
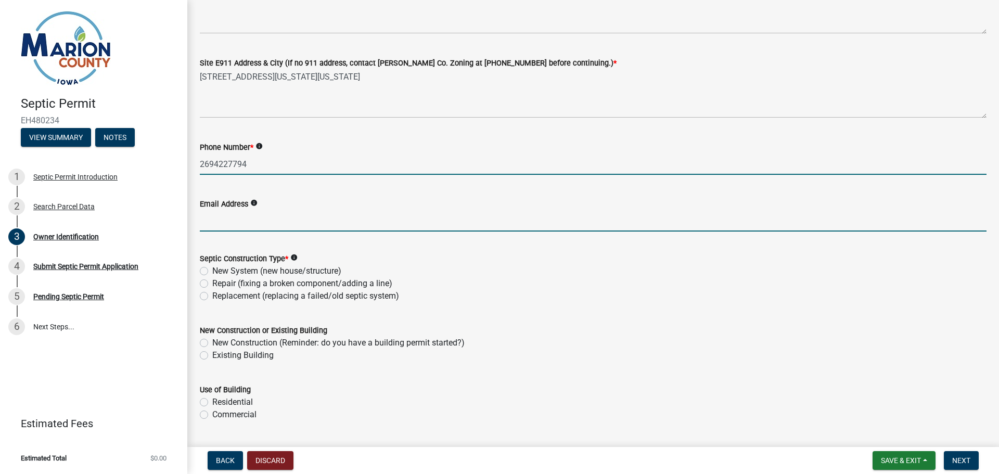
click at [224, 218] on input "Email Address" at bounding box center [593, 220] width 787 height 21
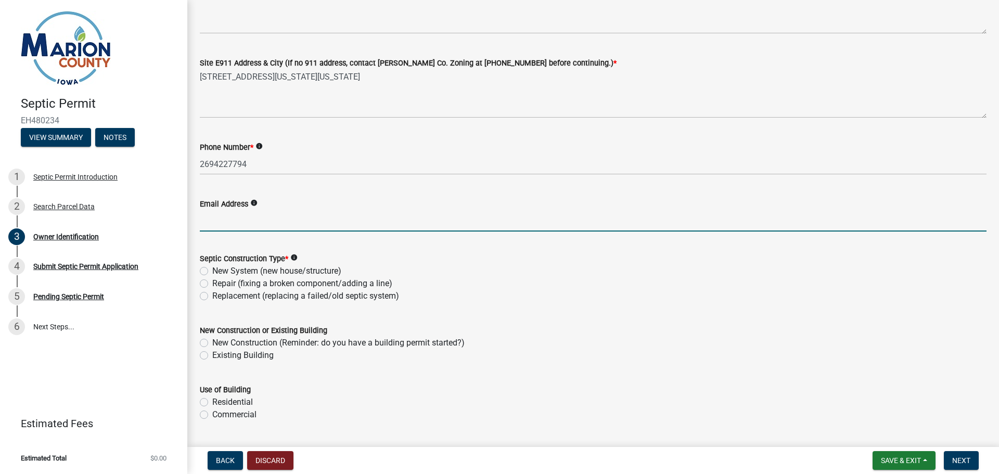
click at [229, 224] on input "Email Address" at bounding box center [593, 220] width 787 height 21
paste input "[EMAIL_ADDRESS][DOMAIN_NAME]"
type input "[EMAIL_ADDRESS][DOMAIN_NAME]"
click at [504, 260] on div "Septic Construction Type * info" at bounding box center [593, 258] width 787 height 12
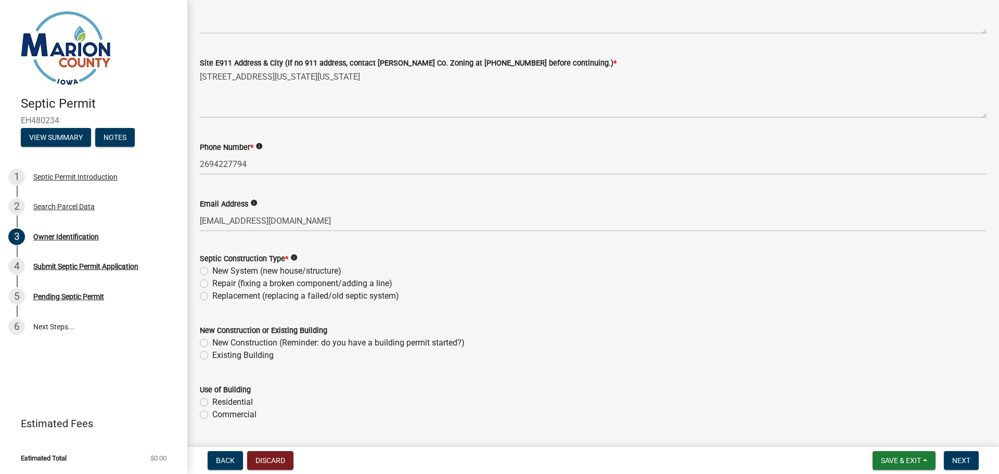
click at [212, 285] on label "Repair (fixing a broken component/adding a line)" at bounding box center [302, 283] width 180 height 12
click at [212, 284] on input "Repair (fixing a broken component/adding a line)" at bounding box center [215, 280] width 7 height 7
radio input "true"
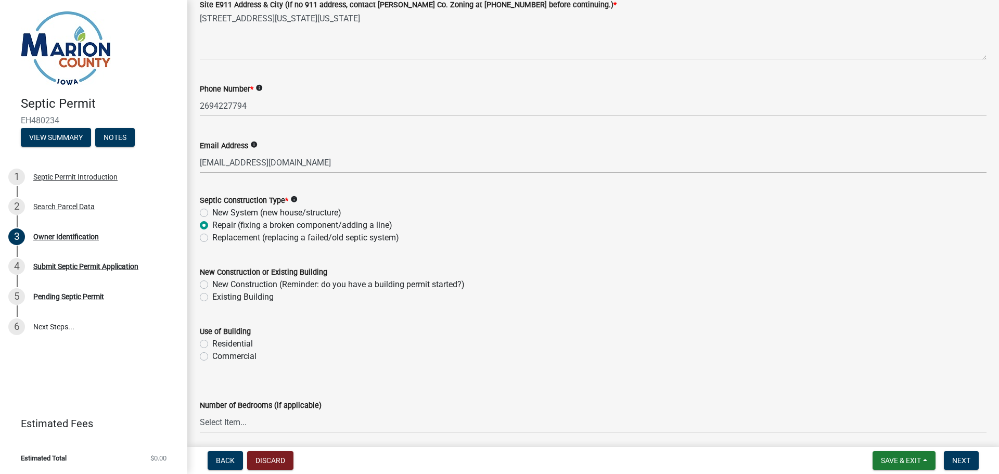
scroll to position [318, 0]
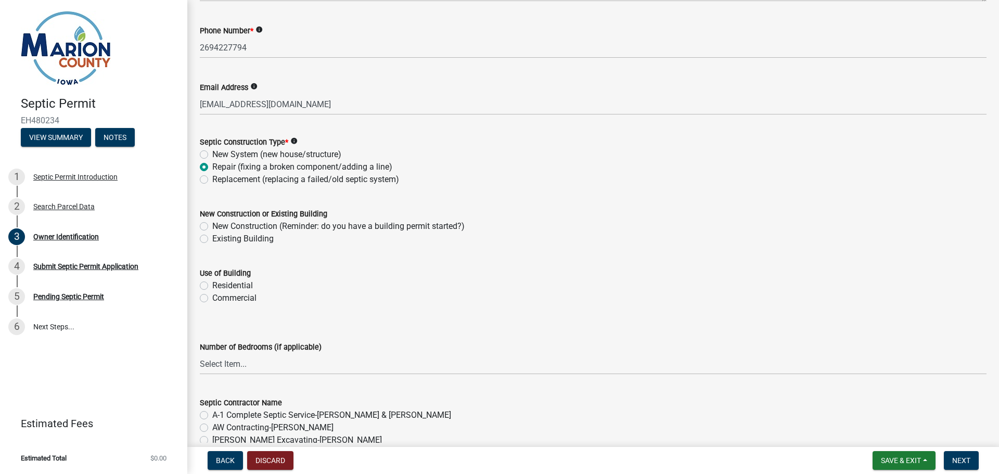
click at [209, 239] on div "Existing Building" at bounding box center [593, 239] width 787 height 12
click at [212, 238] on label "Existing Building" at bounding box center [242, 239] width 61 height 12
click at [212, 238] on input "Existing Building" at bounding box center [215, 236] width 7 height 7
radio input "true"
click at [212, 285] on label "Residential" at bounding box center [232, 285] width 41 height 12
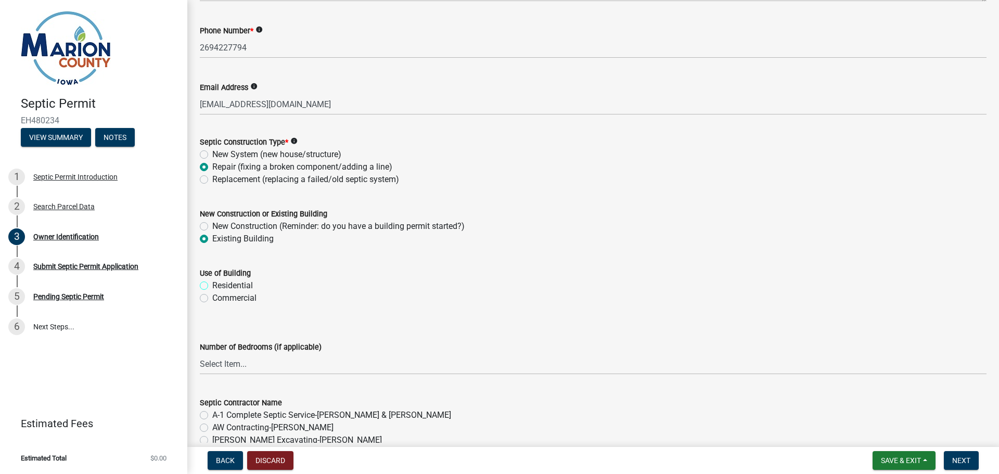
click at [212, 285] on input "Residential" at bounding box center [215, 282] width 7 height 7
radio input "true"
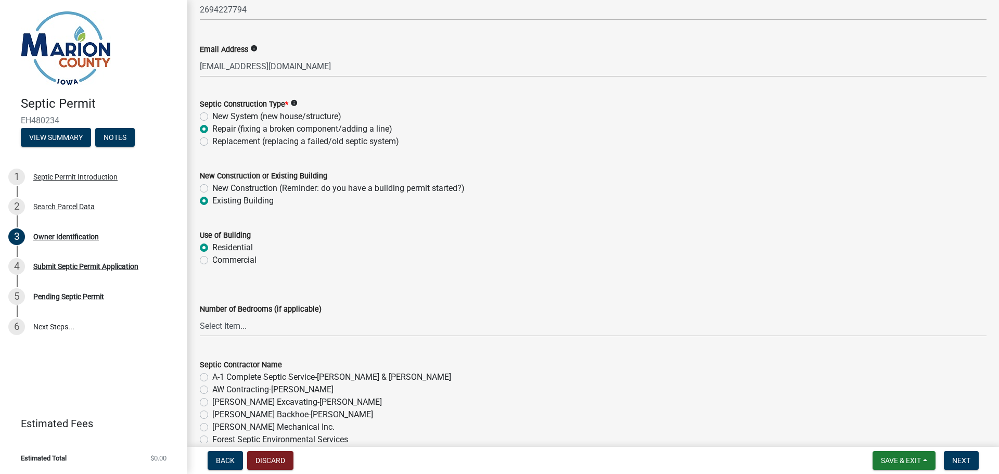
scroll to position [376, 0]
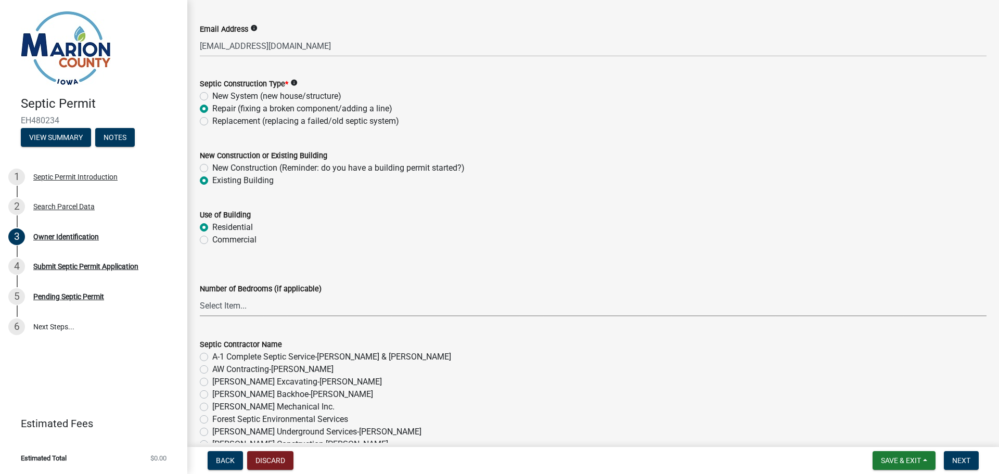
click at [222, 304] on select "Select Item... 1 2 3 4 5 6" at bounding box center [593, 305] width 787 height 21
click at [200, 295] on select "Select Item... 1 2 3 4 5 6" at bounding box center [593, 305] width 787 height 21
select select "53426d6f-c442-4329-88a4-0b41974ec2cc"
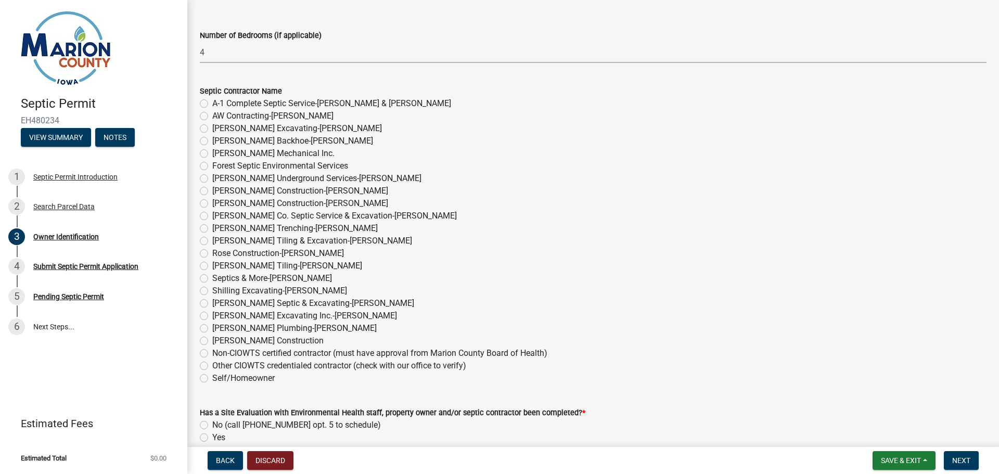
scroll to position [609, 0]
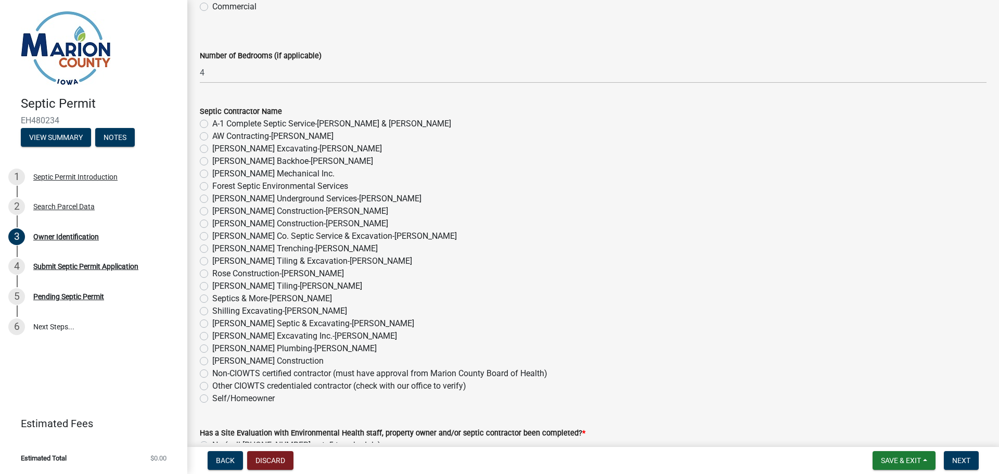
click at [207, 292] on div "Septics & More-[PERSON_NAME]" at bounding box center [593, 298] width 787 height 12
click at [212, 284] on label "[PERSON_NAME] Tiling-[PERSON_NAME]" at bounding box center [287, 286] width 150 height 12
click at [212, 284] on input "[PERSON_NAME] Tiling-[PERSON_NAME]" at bounding box center [215, 283] width 7 height 7
radio input "true"
click at [212, 299] on label "Septics & More-[PERSON_NAME]" at bounding box center [272, 298] width 120 height 12
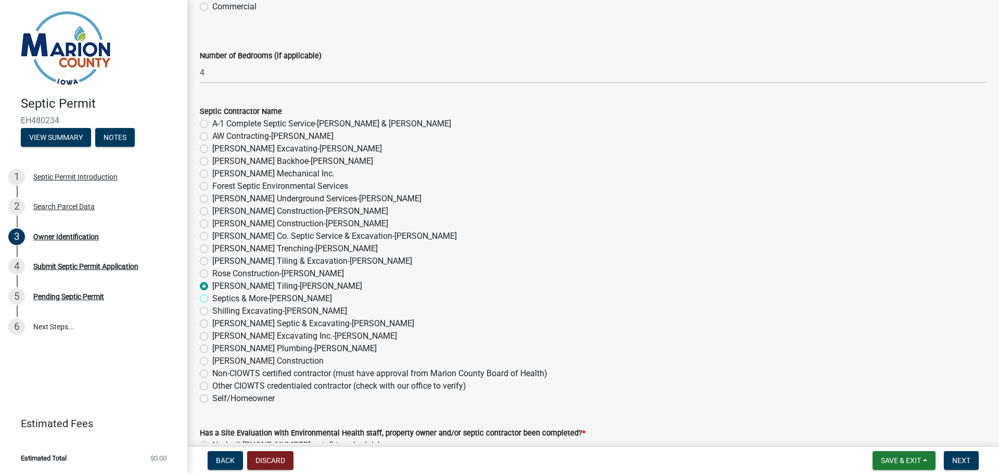
click at [212, 299] on input "Septics & More-[PERSON_NAME]" at bounding box center [215, 295] width 7 height 7
radio input "true"
click at [212, 284] on label "[PERSON_NAME] Tiling-[PERSON_NAME]" at bounding box center [287, 286] width 150 height 12
click at [212, 284] on input "[PERSON_NAME] Tiling-[PERSON_NAME]" at bounding box center [215, 283] width 7 height 7
radio input "true"
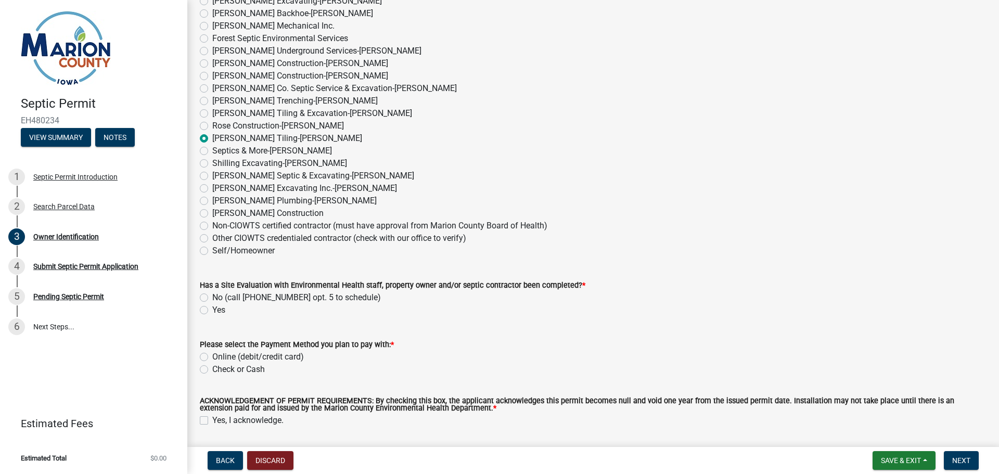
scroll to position [784, 0]
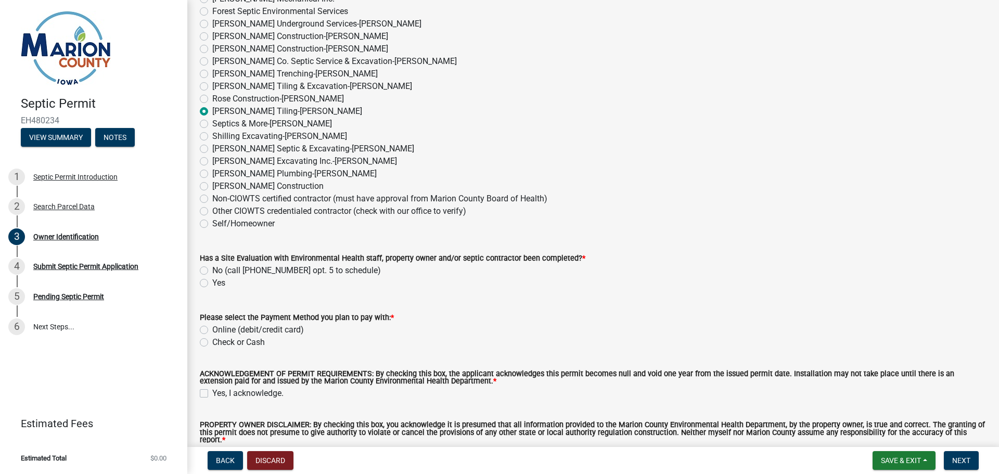
click at [197, 263] on div "Has a Site Evaluation with Environmental Health staff, property owner and/or se…" at bounding box center [593, 264] width 802 height 50
drag, startPoint x: 204, startPoint y: 269, endPoint x: 205, endPoint y: 287, distance: 17.7
click at [205, 288] on div "Has a Site Evaluation with Environmental Health staff, property owner and/or se…" at bounding box center [593, 270] width 787 height 37
click at [212, 279] on label "Yes" at bounding box center [218, 283] width 13 height 12
click at [212, 279] on input "Yes" at bounding box center [215, 280] width 7 height 7
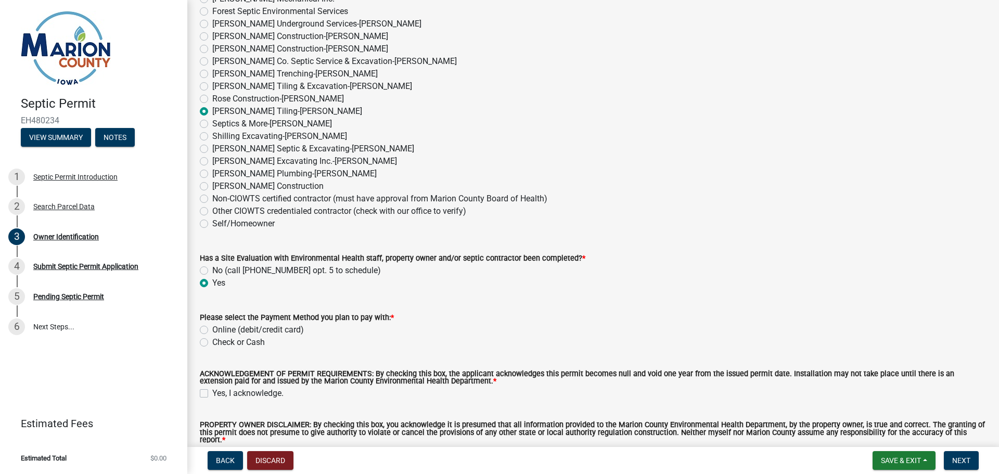
radio input "true"
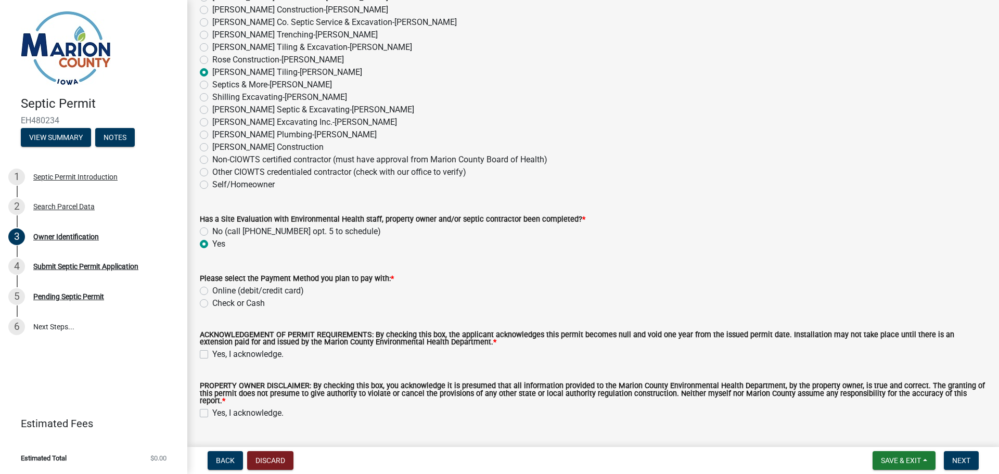
scroll to position [842, 0]
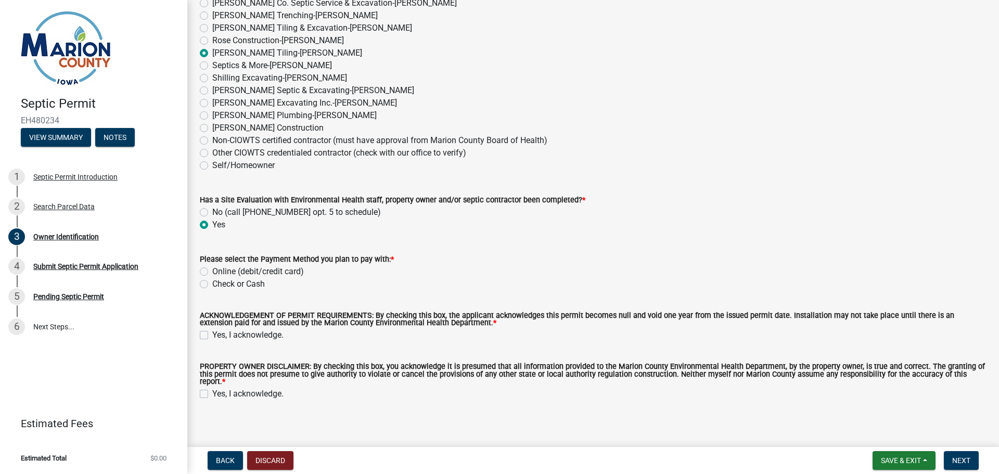
click at [210, 285] on div "Check or Cash" at bounding box center [593, 284] width 787 height 12
click at [212, 283] on label "Check or Cash" at bounding box center [238, 284] width 53 height 12
click at [212, 283] on input "Check or Cash" at bounding box center [215, 281] width 7 height 7
radio input "true"
click at [212, 272] on label "Online (debit/credit card)" at bounding box center [258, 271] width 92 height 12
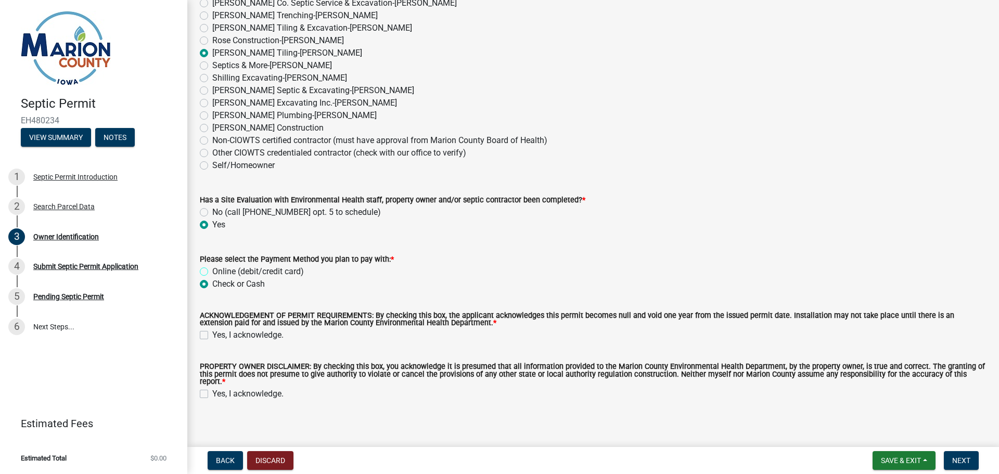
click at [212, 272] on input "Online (debit/credit card)" at bounding box center [215, 268] width 7 height 7
radio input "true"
click at [208, 332] on div "Yes, I acknowledge." at bounding box center [593, 335] width 787 height 12
click at [212, 337] on label "Yes, I acknowledge." at bounding box center [247, 335] width 71 height 12
click at [212, 336] on input "Yes, I acknowledge." at bounding box center [215, 332] width 7 height 7
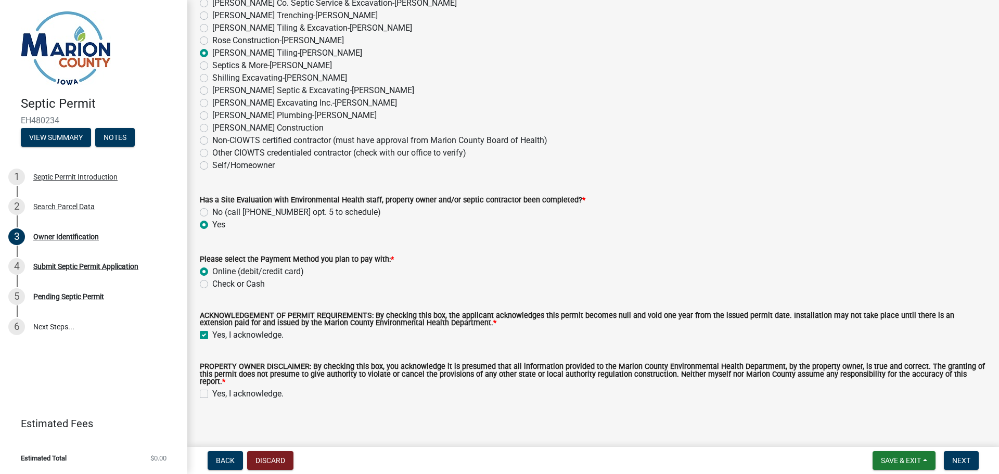
checkbox input "true"
click at [212, 389] on label "Yes, I acknowledge." at bounding box center [247, 394] width 71 height 12
click at [212, 389] on input "Yes, I acknowledge." at bounding box center [215, 391] width 7 height 7
checkbox input "true"
drag, startPoint x: 106, startPoint y: 298, endPoint x: 130, endPoint y: 383, distance: 88.1
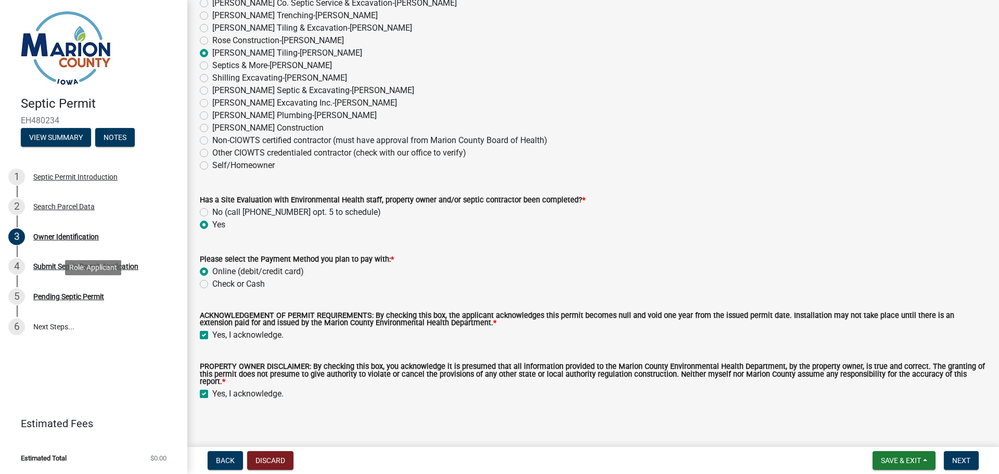
click at [132, 383] on div "Septic Permit EH480234 View Summary Notes 1 Septic Permit Introduction 2 Search…" at bounding box center [93, 237] width 187 height 474
click at [86, 177] on div "Septic Permit Introduction" at bounding box center [75, 176] width 84 height 7
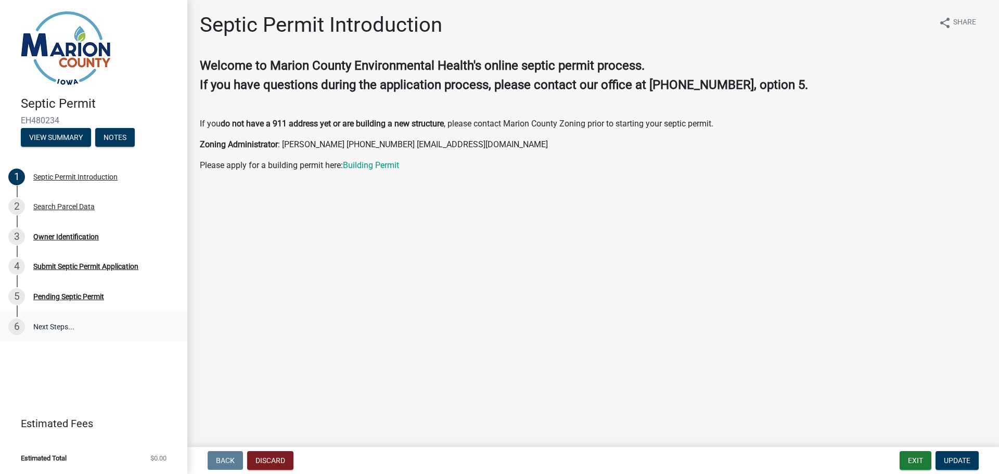
click at [35, 323] on link "6 Next Steps..." at bounding box center [93, 327] width 187 height 30
click at [61, 325] on link "6 Next Steps..." at bounding box center [93, 327] width 187 height 30
click at [60, 295] on div "Pending Septic Permit" at bounding box center [68, 296] width 71 height 7
click at [71, 297] on div "Pending Septic Permit" at bounding box center [68, 296] width 71 height 7
click at [48, 298] on div "Pending Septic Permit" at bounding box center [68, 296] width 71 height 7
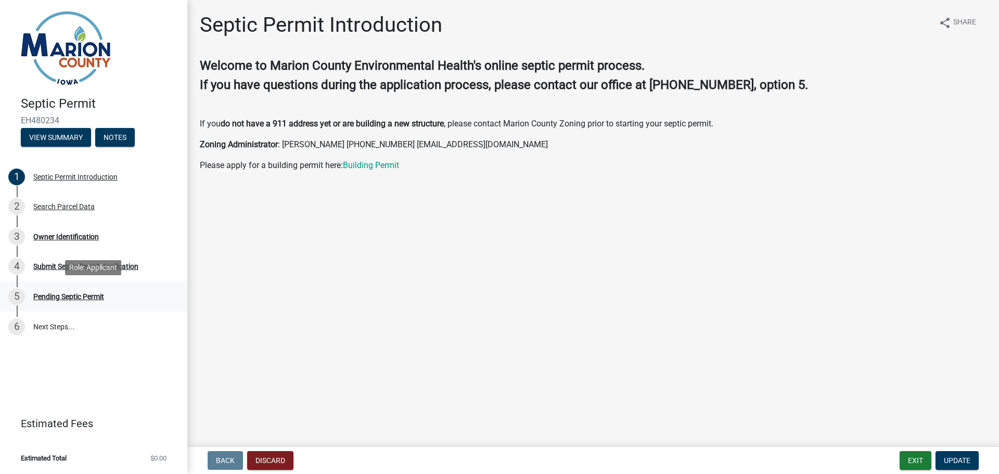
click at [68, 295] on div "Pending Septic Permit" at bounding box center [68, 296] width 71 height 7
click at [79, 264] on div "Submit Septic Permit Application" at bounding box center [85, 266] width 105 height 7
click at [81, 265] on div "Submit Septic Permit Application" at bounding box center [85, 266] width 105 height 7
click at [79, 265] on div "Submit Septic Permit Application" at bounding box center [85, 266] width 105 height 7
click at [74, 224] on link "3 Owner Identification" at bounding box center [93, 237] width 187 height 30
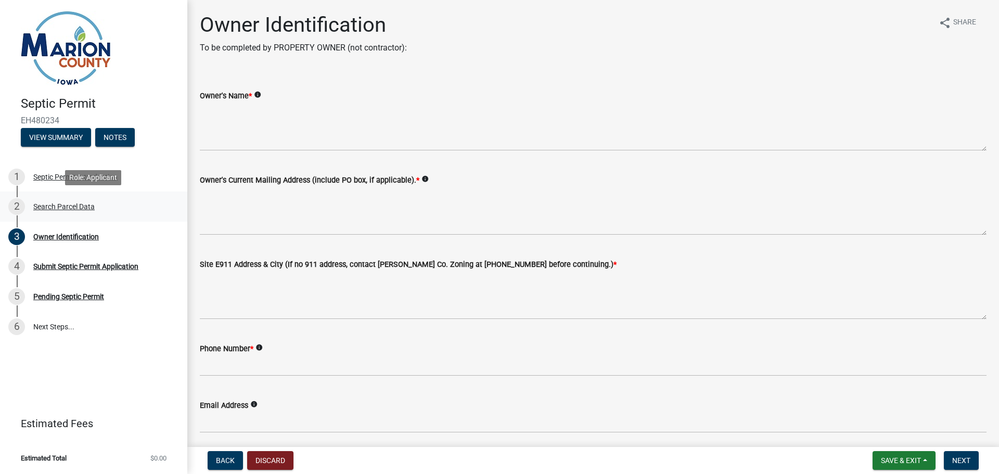
click at [90, 200] on div "2 Search Parcel Data" at bounding box center [89, 206] width 162 height 17
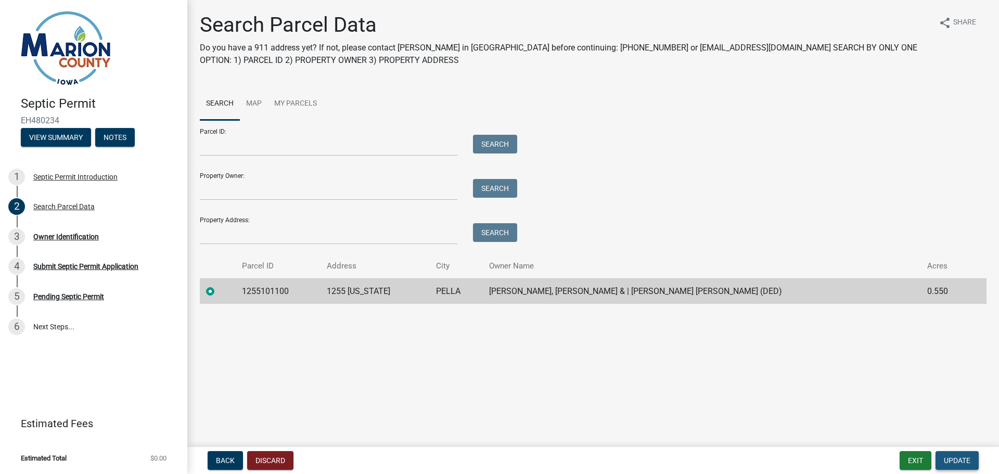
click at [942, 459] on button "Update" at bounding box center [956, 460] width 43 height 19
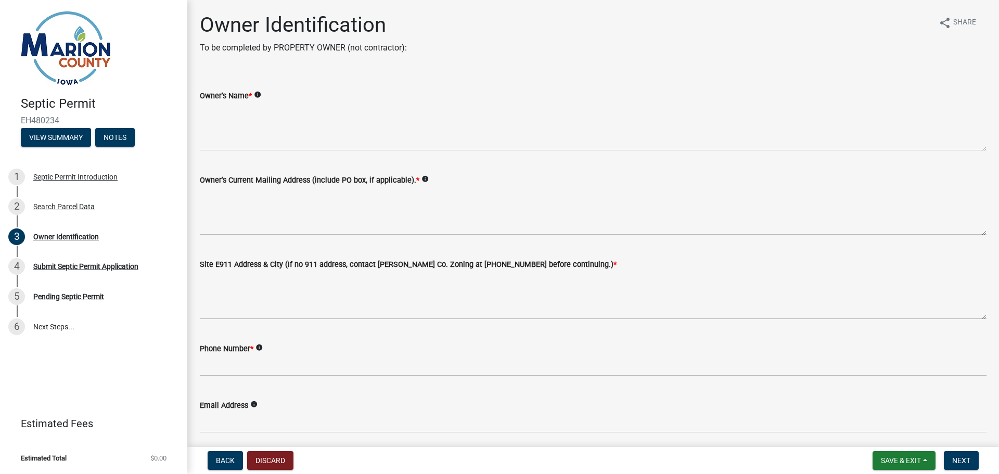
click at [196, 140] on div "Owner's Name * info" at bounding box center [593, 113] width 802 height 76
click at [267, 153] on wm-data-entity-input "Owner's Name * info" at bounding box center [593, 117] width 787 height 84
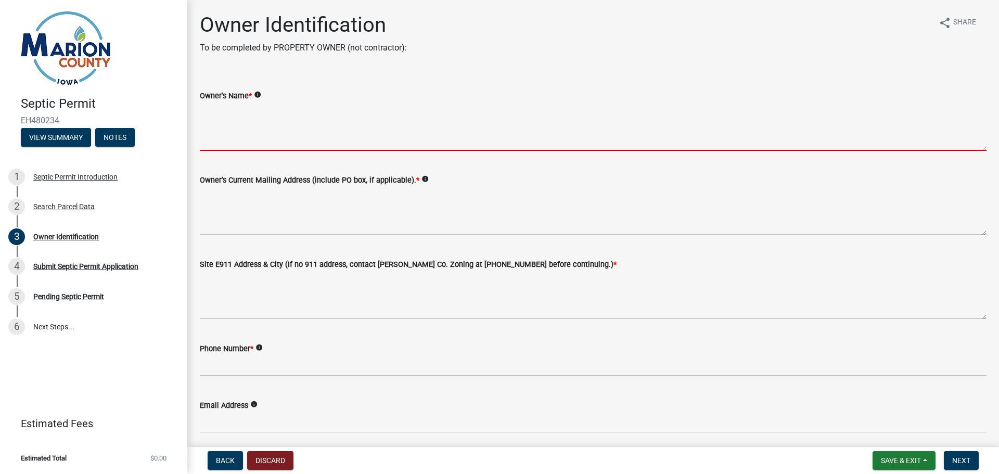
click at [262, 138] on textarea "Owner's Name *" at bounding box center [593, 126] width 787 height 49
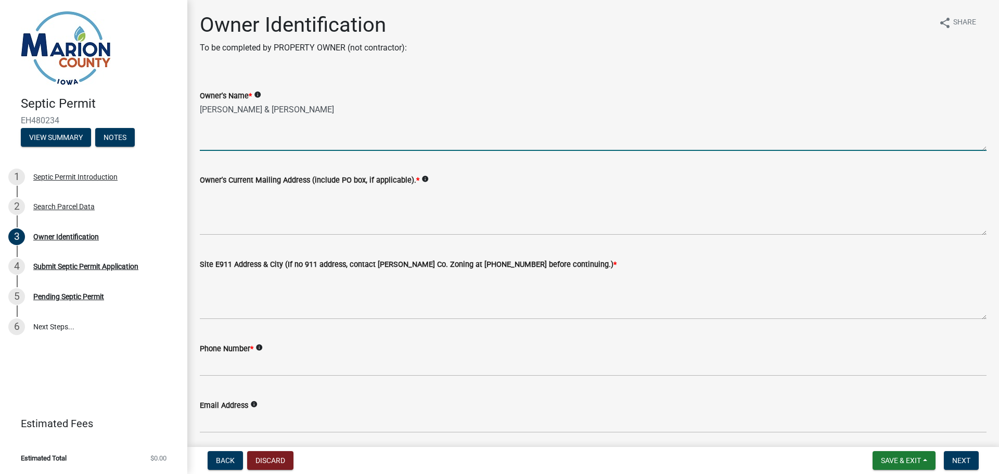
type textarea "[PERSON_NAME] & [PERSON_NAME]"
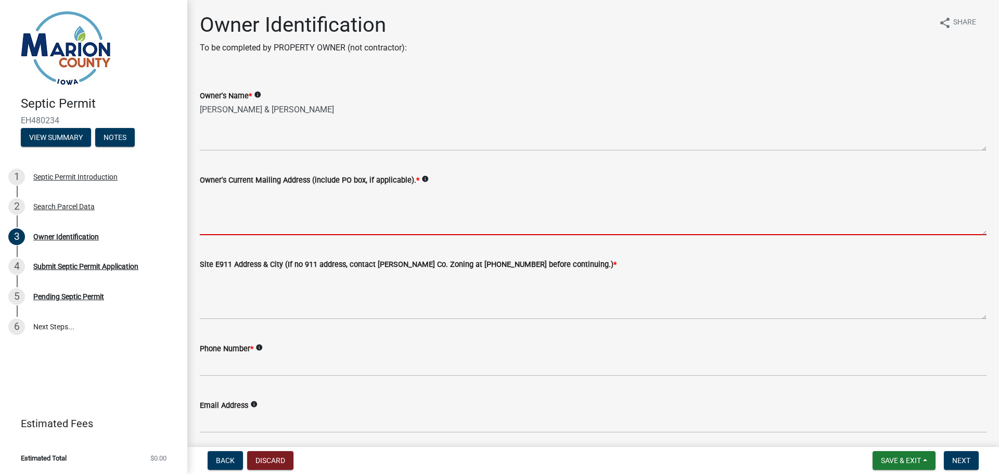
click at [307, 222] on textarea "Owner's Current Mailing Address (include PO box, if applicable). *" at bounding box center [593, 210] width 787 height 49
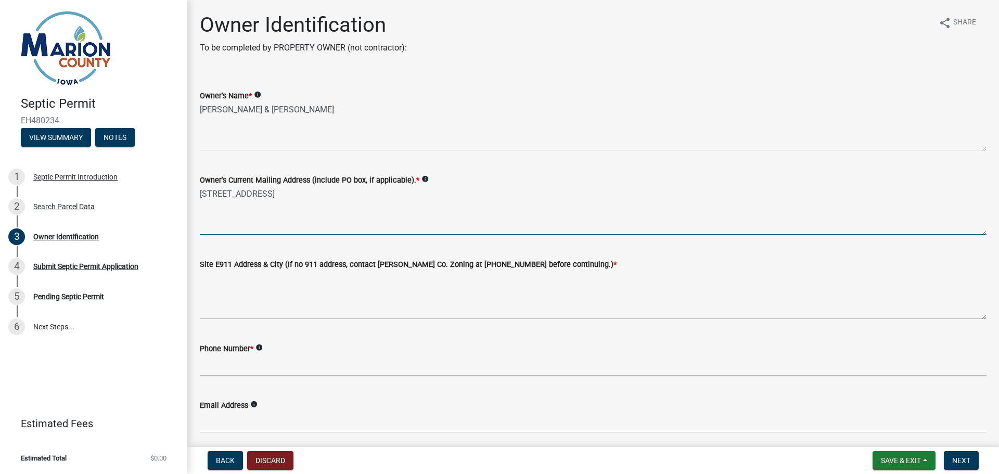
type textarea "[STREET_ADDRESS]"
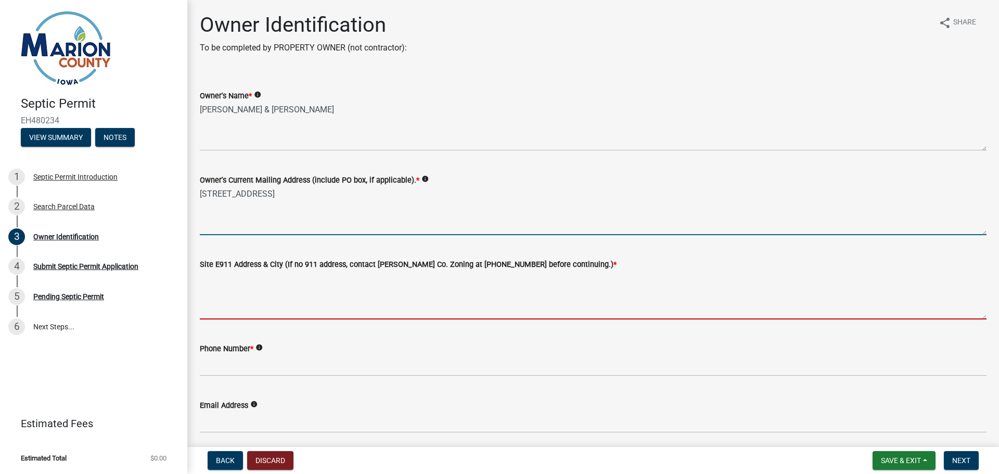
click at [212, 303] on textarea "Site E911 Address & City (If no 911 address, contact [PERSON_NAME] Co. Zoning a…" at bounding box center [593, 294] width 787 height 49
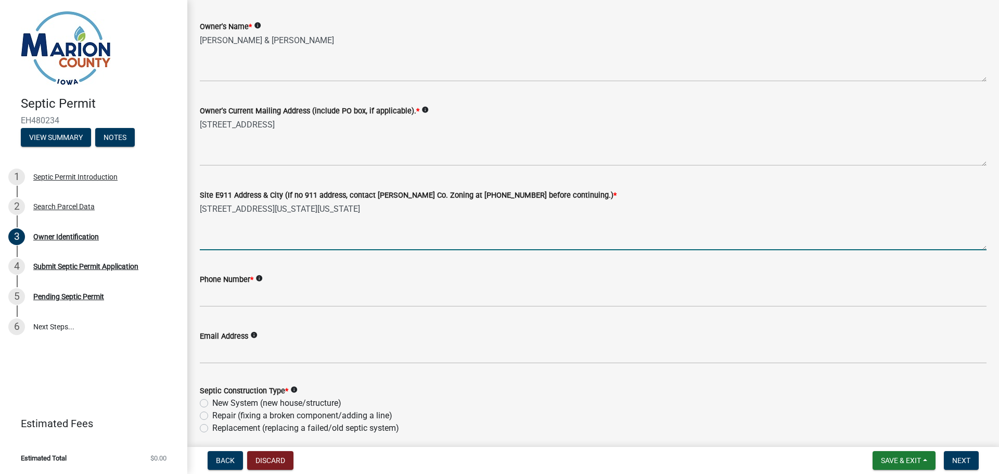
scroll to position [117, 0]
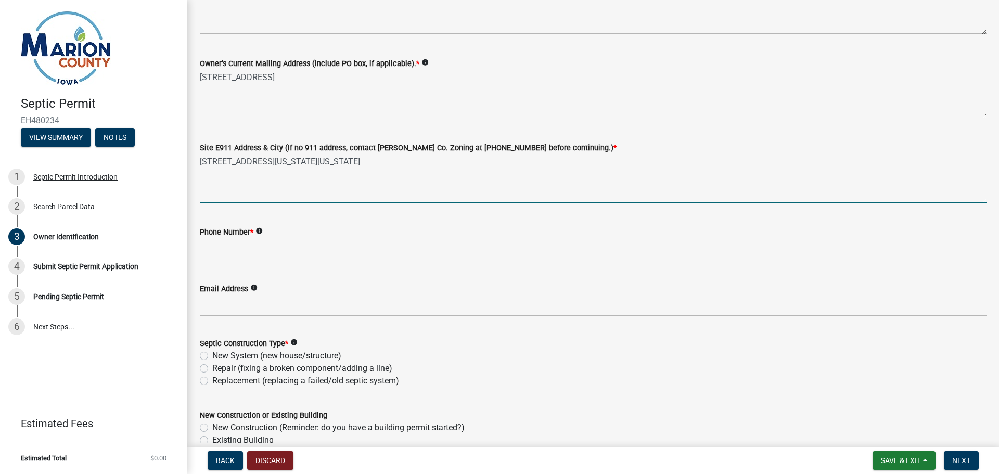
type textarea "[STREET_ADDRESS][US_STATE][US_STATE]"
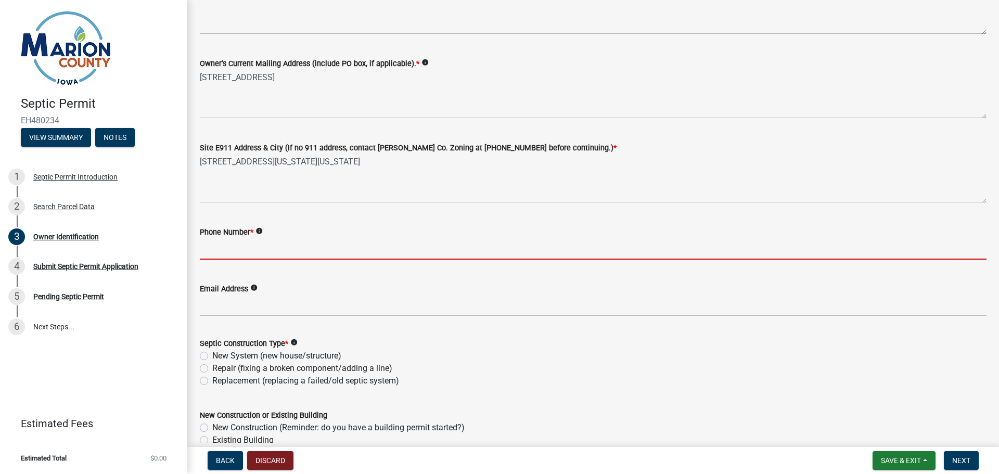
click at [227, 246] on input "Phone Number *" at bounding box center [593, 248] width 787 height 21
type input "2694227794"
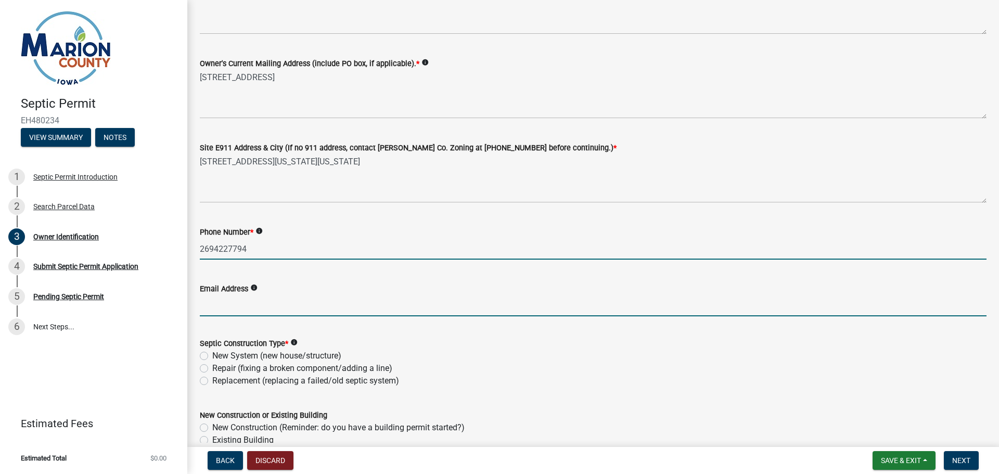
click at [243, 300] on input "Email Address" at bounding box center [593, 305] width 787 height 21
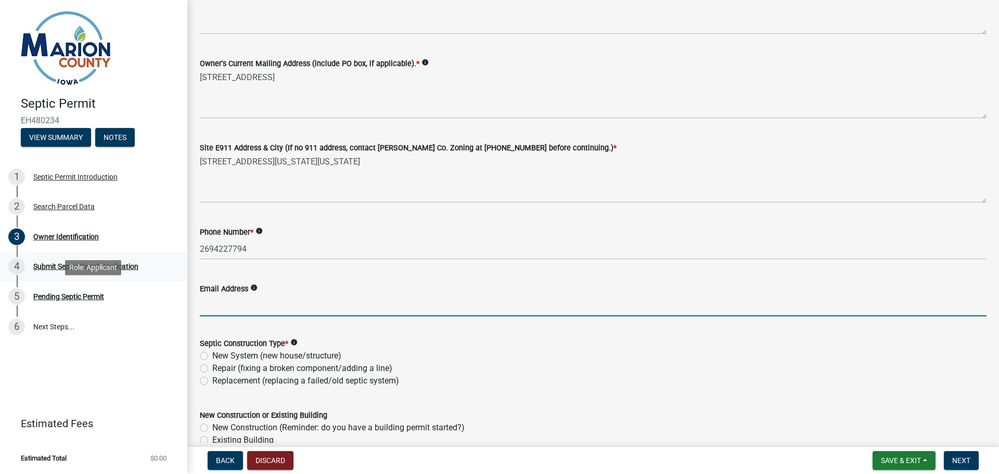
paste input "[EMAIL_ADDRESS][DOMAIN_NAME]"
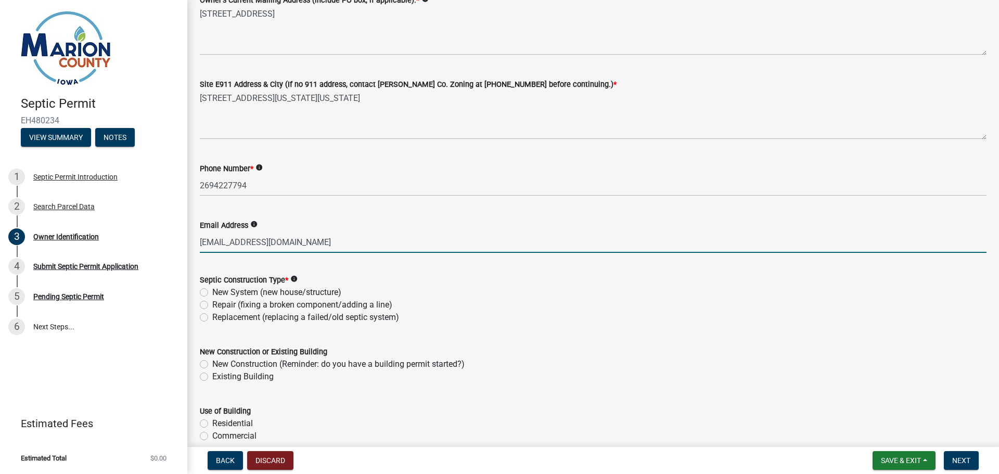
scroll to position [233, 0]
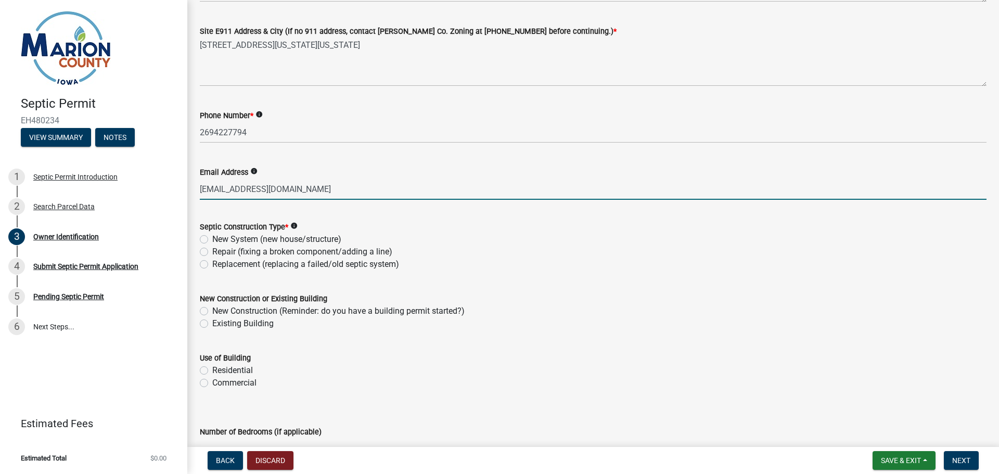
type input "[EMAIL_ADDRESS][DOMAIN_NAME]"
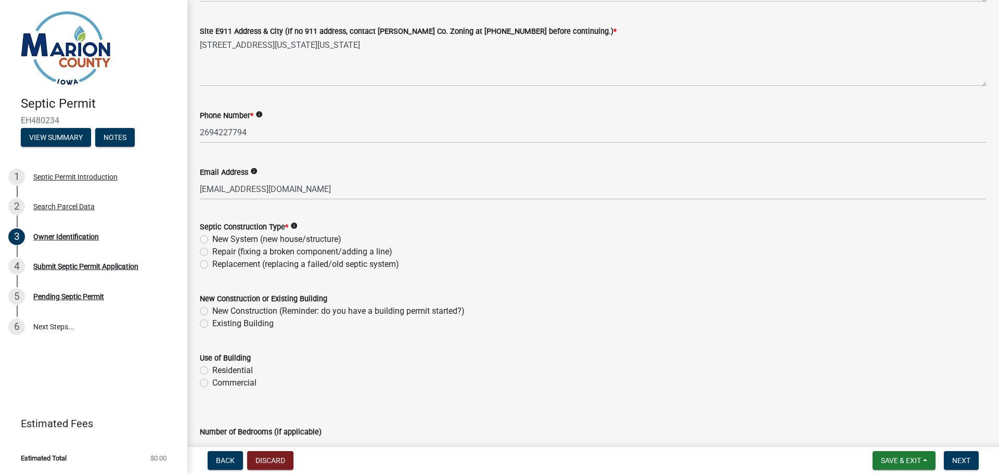
click at [212, 251] on label "Repair (fixing a broken component/adding a line)" at bounding box center [302, 252] width 180 height 12
click at [212, 251] on input "Repair (fixing a broken component/adding a line)" at bounding box center [215, 249] width 7 height 7
radio input "true"
click at [212, 324] on label "Existing Building" at bounding box center [242, 323] width 61 height 12
click at [212, 324] on input "Existing Building" at bounding box center [215, 320] width 7 height 7
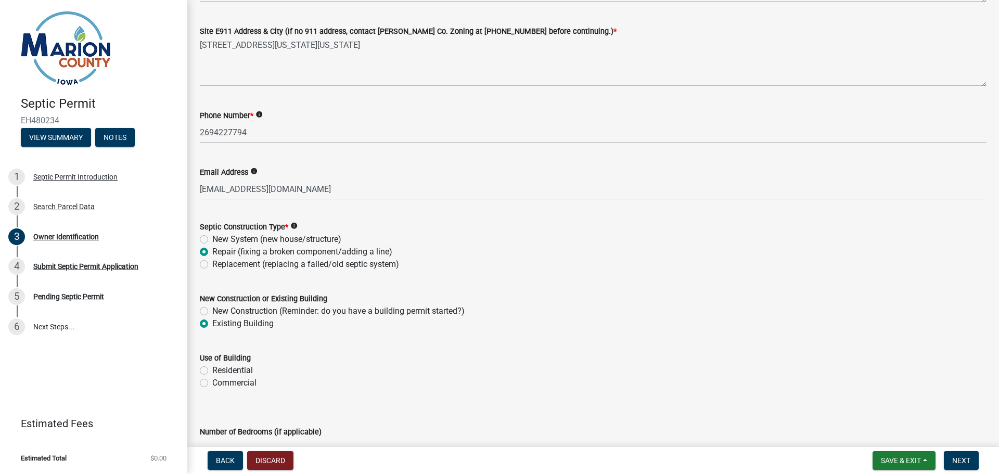
radio input "true"
click at [212, 370] on label "Residential" at bounding box center [232, 370] width 41 height 12
click at [212, 370] on input "Residential" at bounding box center [215, 367] width 7 height 7
radio input "true"
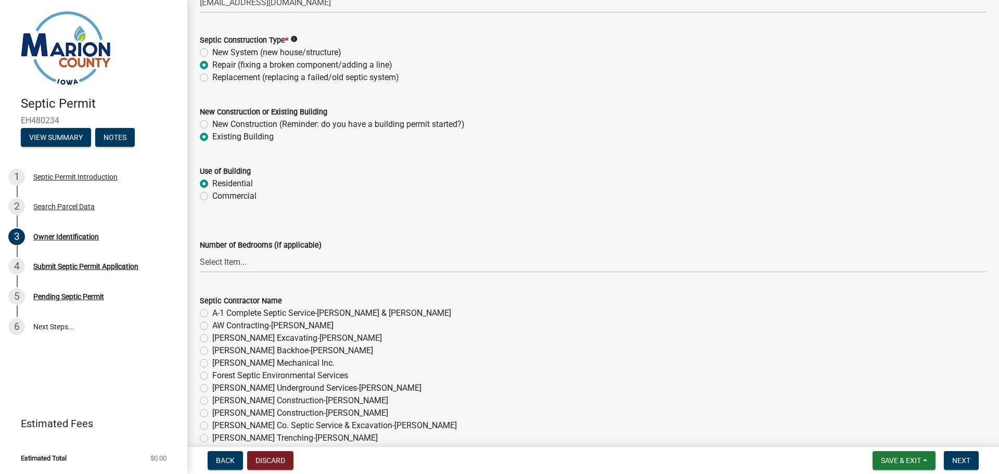
scroll to position [524, 0]
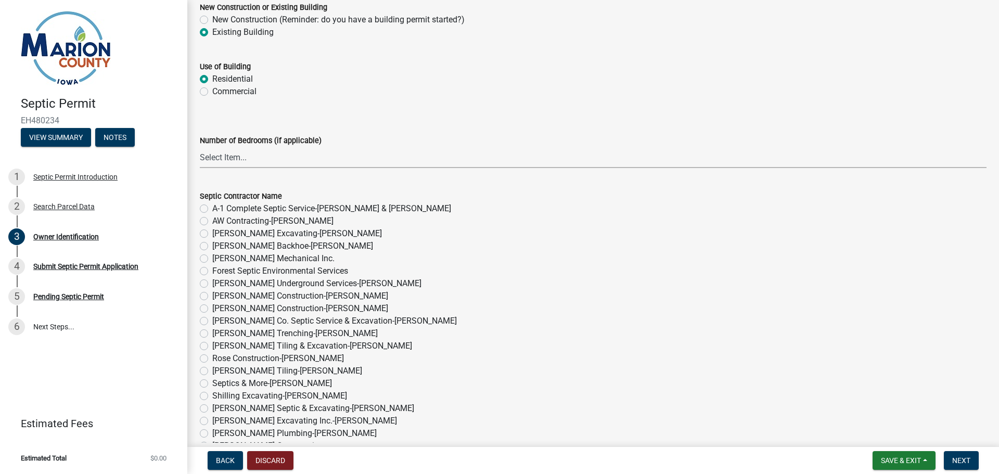
click at [259, 162] on select "Select Item... 1 2 3 4 5 6" at bounding box center [593, 157] width 787 height 21
click at [200, 147] on select "Select Item... 1 2 3 4 5 6" at bounding box center [593, 157] width 787 height 21
select select "53426d6f-c442-4329-88a4-0b41974ec2cc"
click at [212, 371] on label "[PERSON_NAME] Tiling-[PERSON_NAME]" at bounding box center [287, 371] width 150 height 12
click at [212, 371] on input "[PERSON_NAME] Tiling-[PERSON_NAME]" at bounding box center [215, 368] width 7 height 7
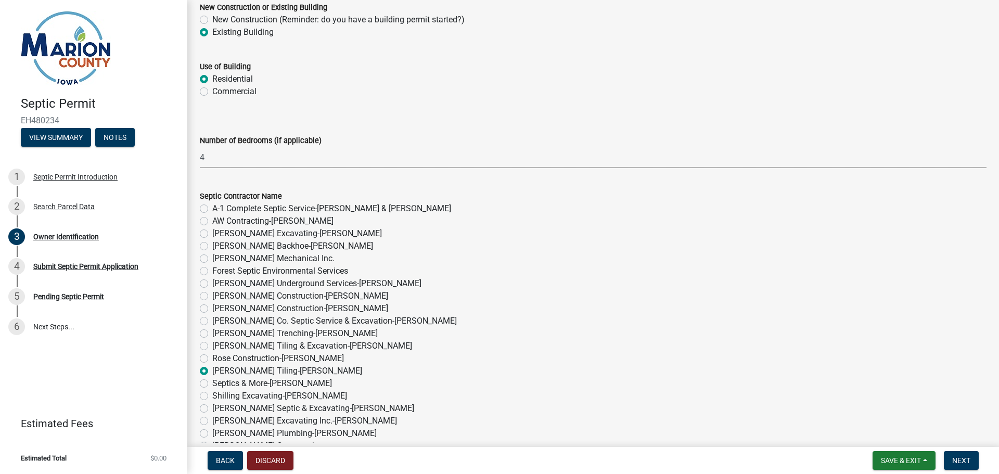
radio input "true"
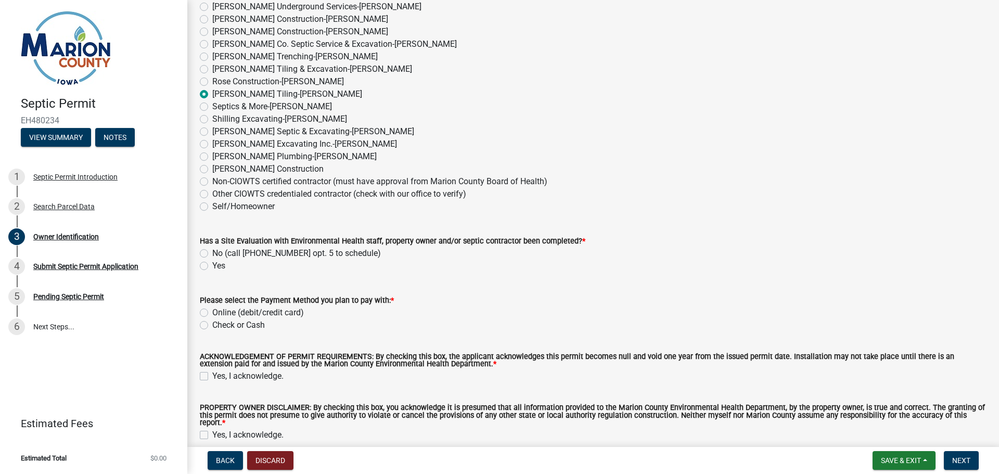
scroll to position [816, 0]
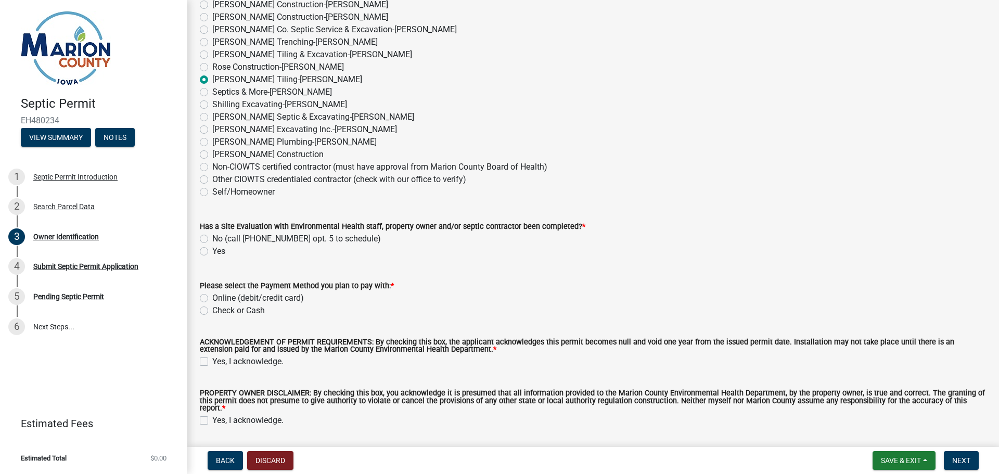
click at [212, 249] on label "Yes" at bounding box center [218, 251] width 13 height 12
click at [212, 249] on input "Yes" at bounding box center [215, 248] width 7 height 7
radio input "true"
click at [201, 293] on div "Online (debit/credit card)" at bounding box center [593, 298] width 787 height 12
click at [212, 299] on label "Online (debit/credit card)" at bounding box center [258, 298] width 92 height 12
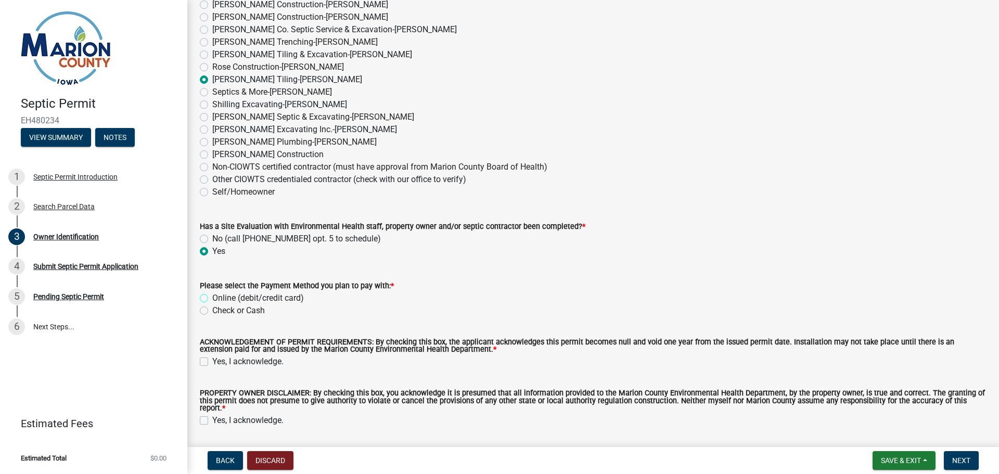
click at [212, 299] on input "Online (debit/credit card)" at bounding box center [215, 295] width 7 height 7
radio input "true"
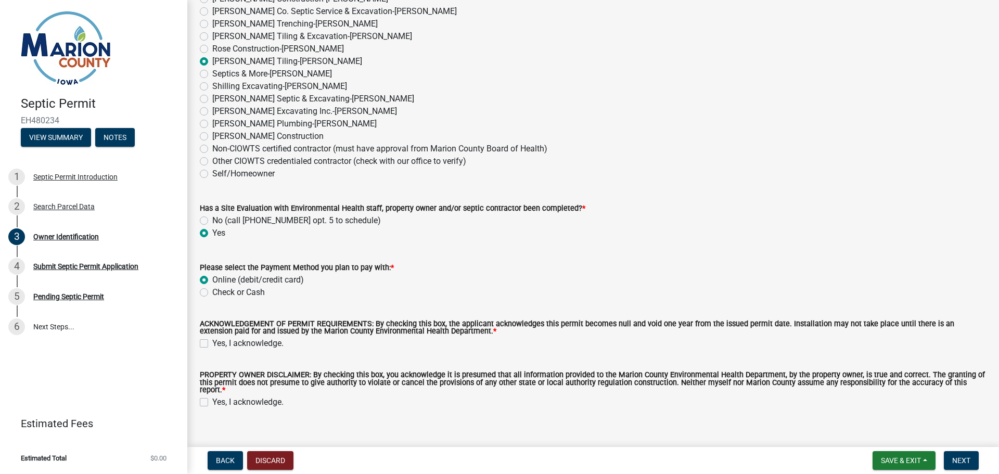
scroll to position [842, 0]
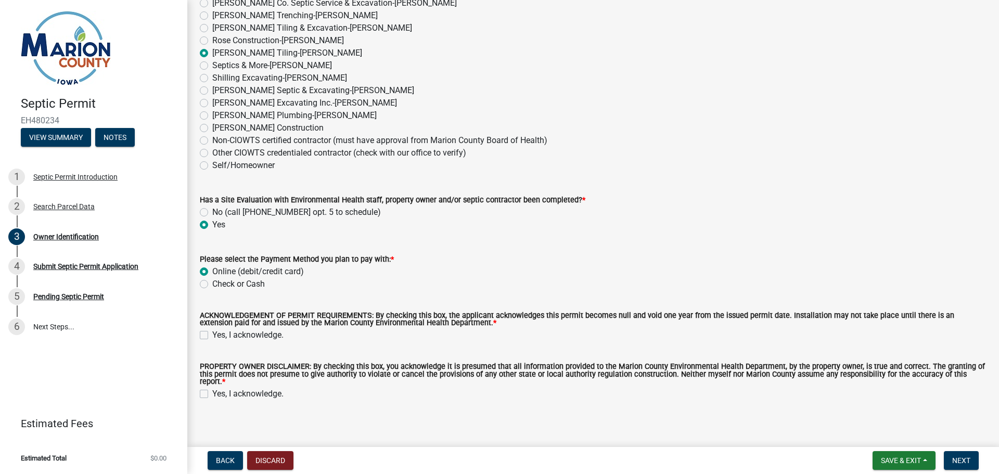
click at [212, 269] on label "Online (debit/credit card)" at bounding box center [258, 271] width 92 height 12
click at [212, 269] on input "Online (debit/credit card)" at bounding box center [215, 268] width 7 height 7
click at [212, 274] on label "Online (debit/credit card)" at bounding box center [258, 271] width 92 height 12
click at [212, 272] on input "Online (debit/credit card)" at bounding box center [215, 268] width 7 height 7
click at [212, 282] on label "Check or Cash" at bounding box center [238, 284] width 53 height 12
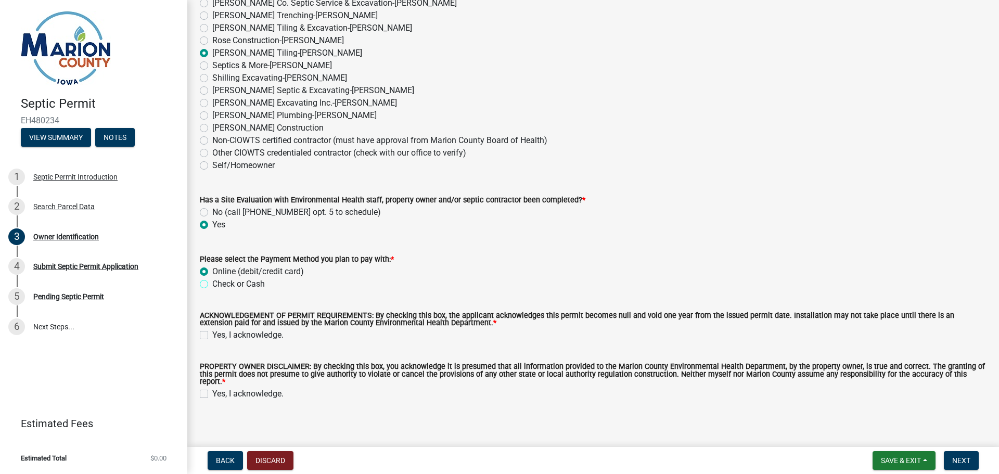
click at [212, 282] on input "Check or Cash" at bounding box center [215, 281] width 7 height 7
radio input "true"
click at [212, 272] on label "Online (debit/credit card)" at bounding box center [258, 271] width 92 height 12
click at [212, 272] on input "Online (debit/credit card)" at bounding box center [215, 268] width 7 height 7
radio input "true"
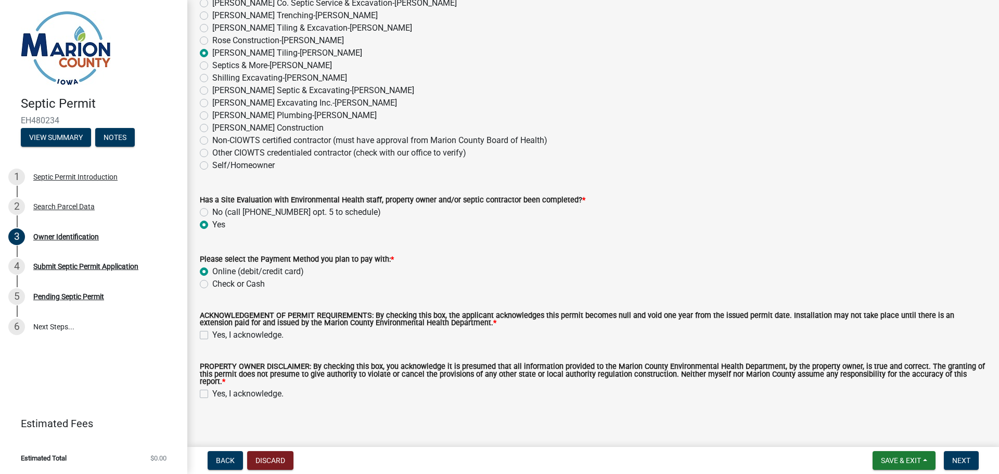
click at [212, 333] on label "Yes, I acknowledge." at bounding box center [247, 335] width 71 height 12
click at [212, 333] on input "Yes, I acknowledge." at bounding box center [215, 332] width 7 height 7
checkbox input "true"
click at [212, 388] on label "Yes, I acknowledge." at bounding box center [247, 394] width 71 height 12
click at [212, 388] on input "Yes, I acknowledge." at bounding box center [215, 391] width 7 height 7
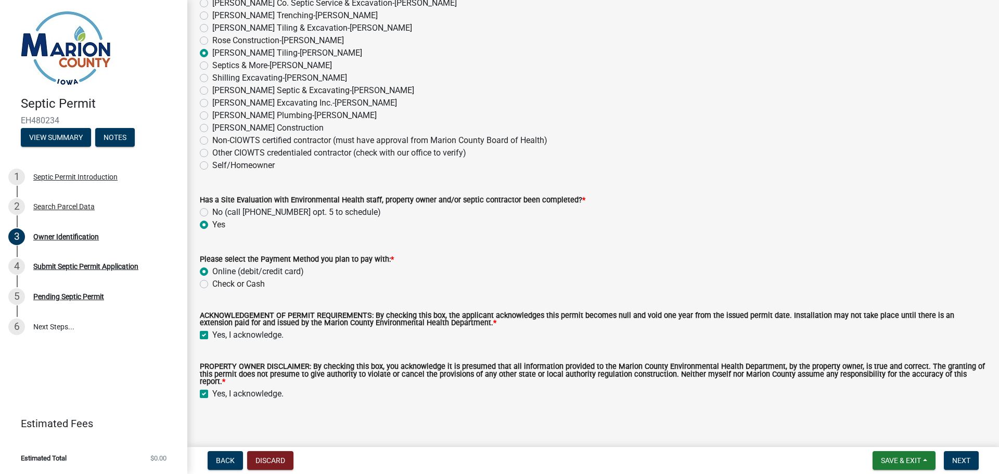
checkbox input "true"
click at [951, 453] on button "Next" at bounding box center [961, 460] width 35 height 19
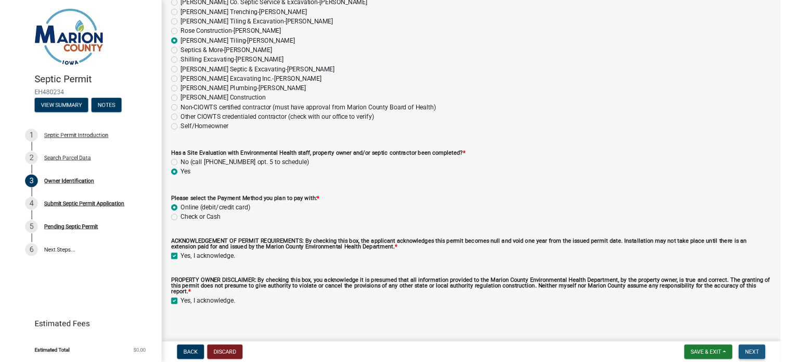
scroll to position [0, 0]
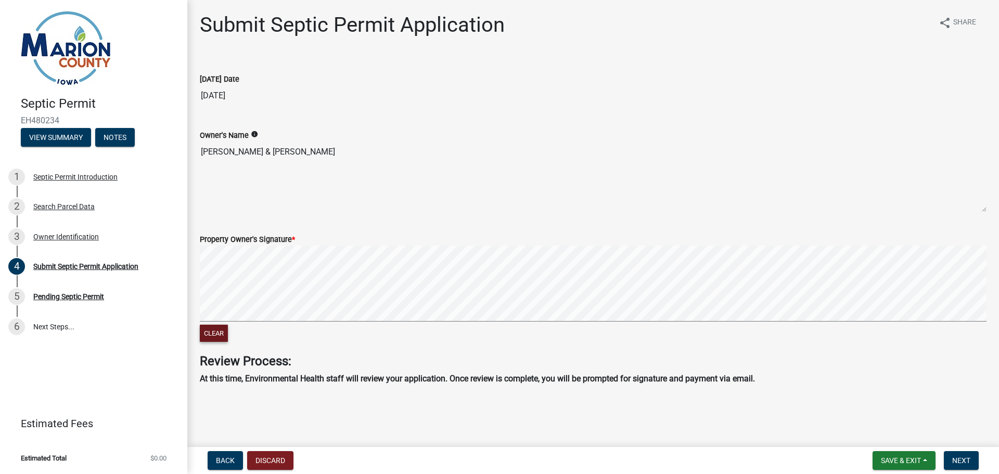
click at [207, 338] on button "Clear" at bounding box center [214, 333] width 28 height 17
click at [217, 333] on button "Clear" at bounding box center [214, 333] width 28 height 17
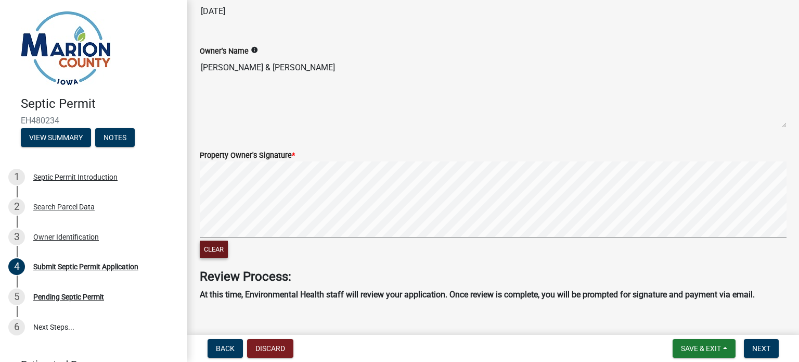
scroll to position [103, 0]
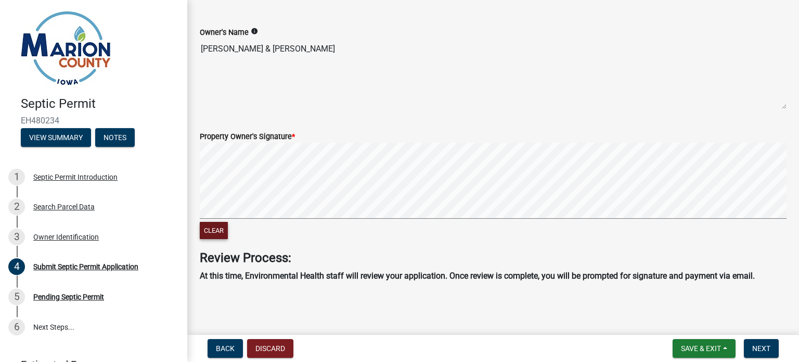
click at [217, 228] on button "Clear" at bounding box center [214, 230] width 28 height 17
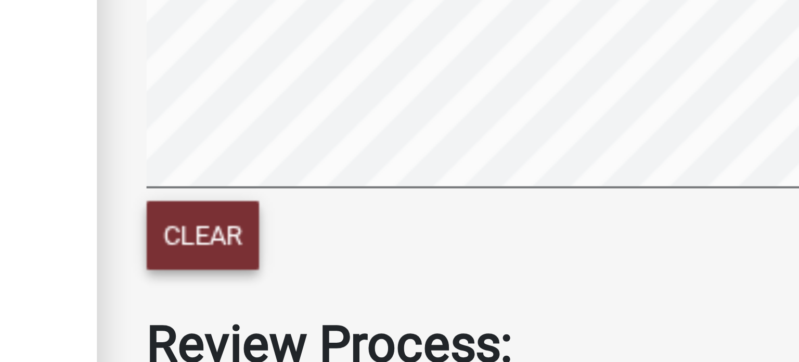
click at [204, 234] on button "Clear" at bounding box center [214, 230] width 28 height 17
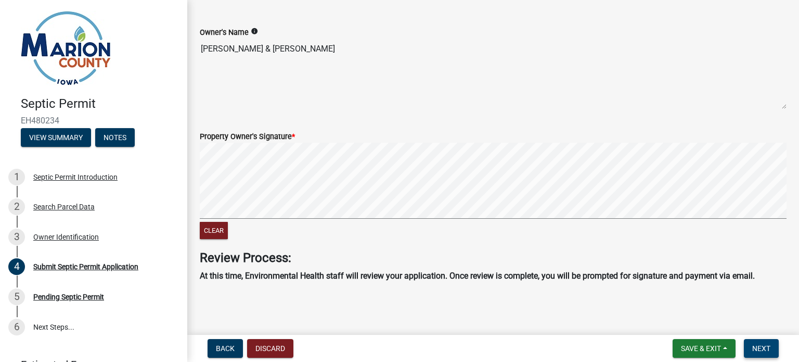
click at [764, 349] on span "Next" at bounding box center [761, 348] width 18 height 8
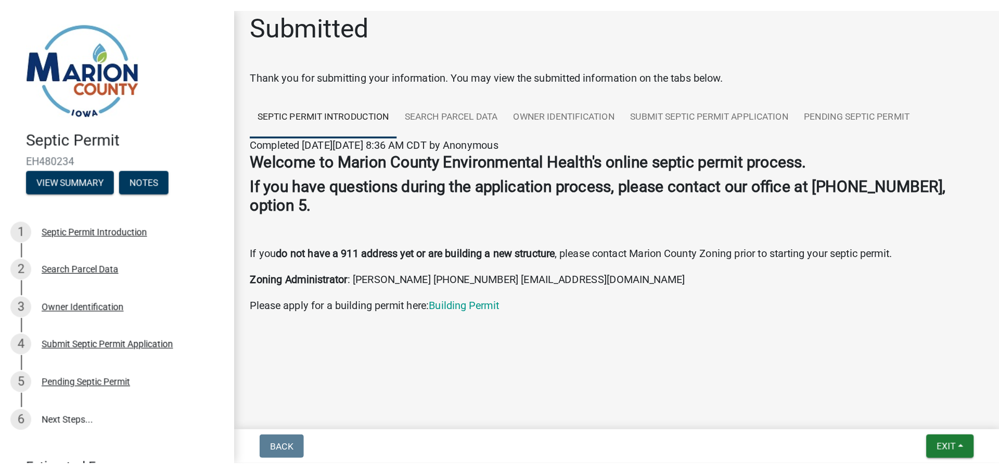
scroll to position [0, 0]
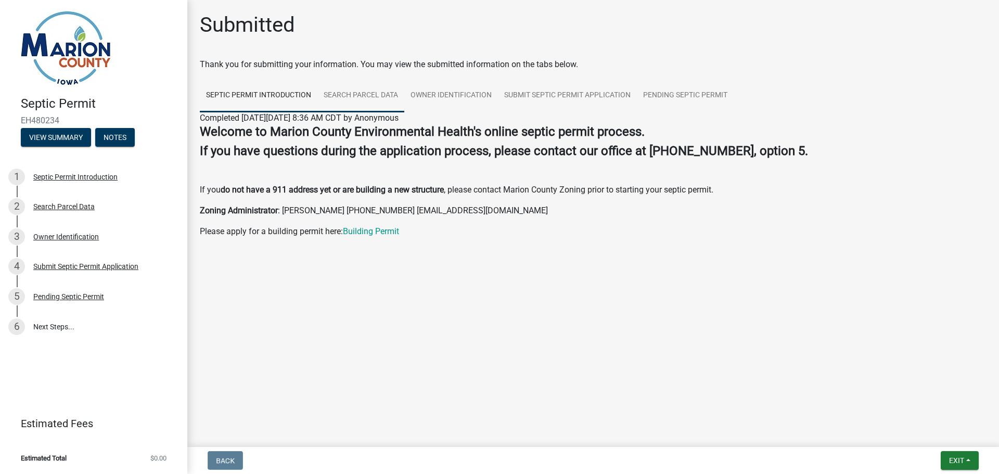
click at [349, 94] on link "Search Parcel Data" at bounding box center [360, 95] width 87 height 33
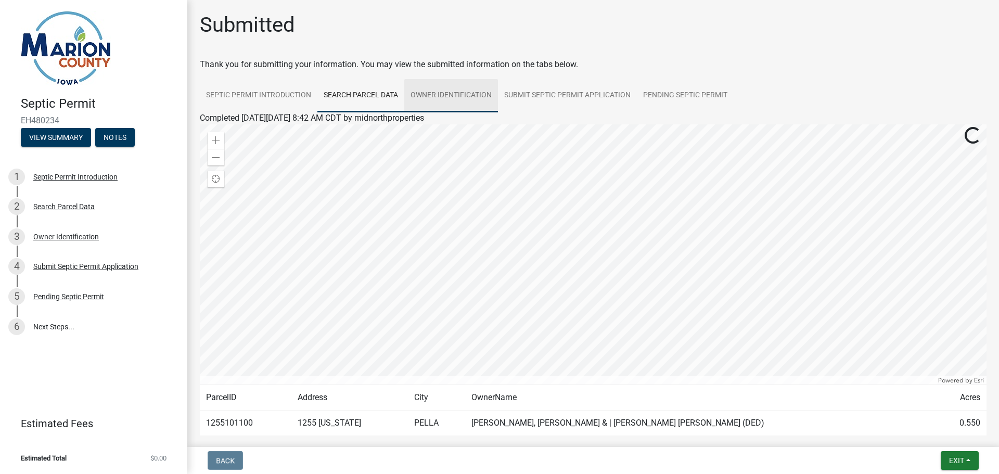
click at [427, 98] on link "Owner Identification" at bounding box center [451, 95] width 94 height 33
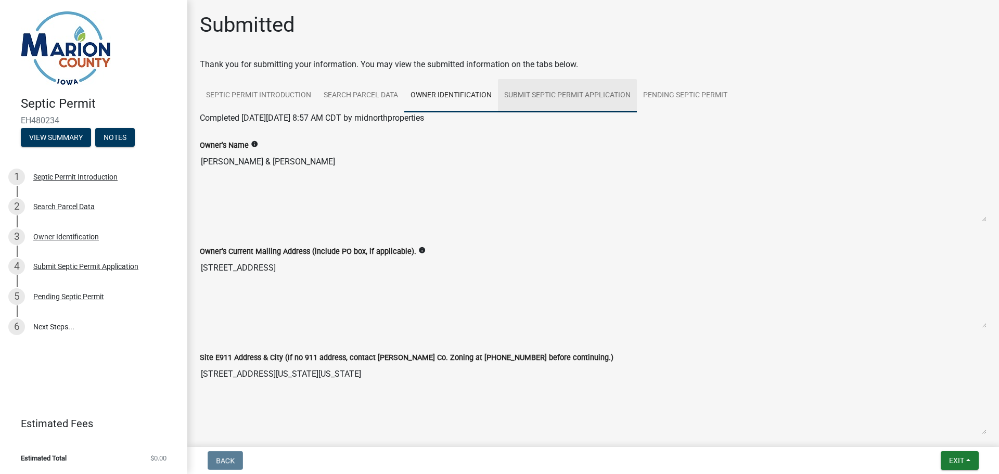
click at [549, 90] on link "Submit Septic Permit Application" at bounding box center [567, 95] width 139 height 33
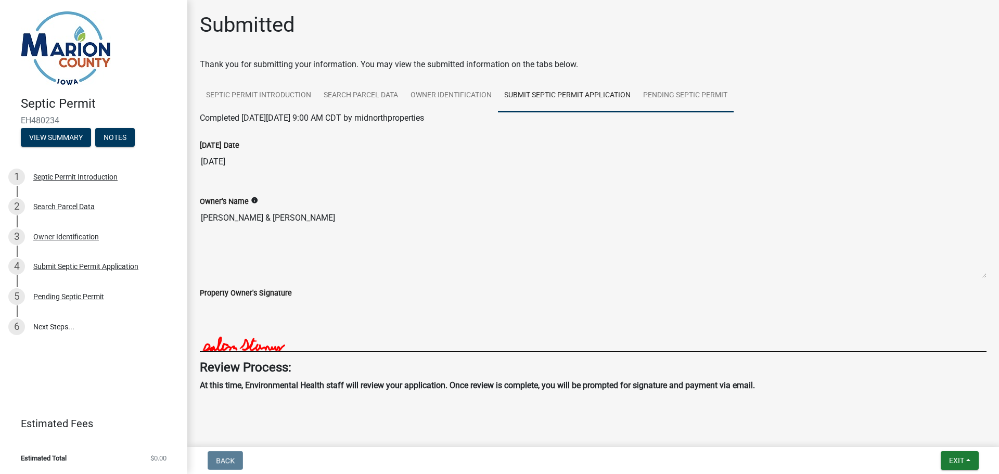
click at [666, 93] on link "Pending Septic Permit" at bounding box center [685, 95] width 97 height 33
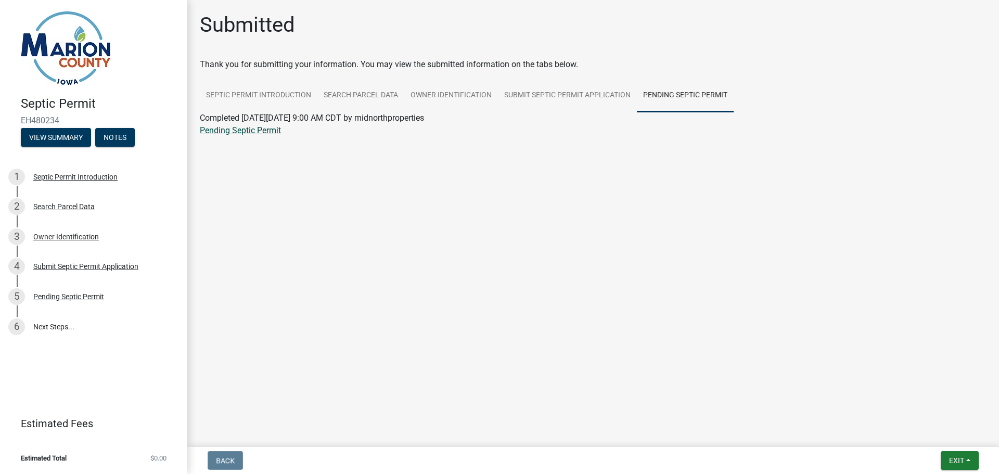
click at [257, 132] on link "Pending Septic Permit" at bounding box center [240, 130] width 81 height 10
drag, startPoint x: 949, startPoint y: 460, endPoint x: 943, endPoint y: 460, distance: 6.2
click at [949, 460] on span "Exit" at bounding box center [956, 460] width 15 height 8
click at [924, 433] on button "Save & Exit" at bounding box center [936, 433] width 83 height 25
